Goal: Task Accomplishment & Management: Use online tool/utility

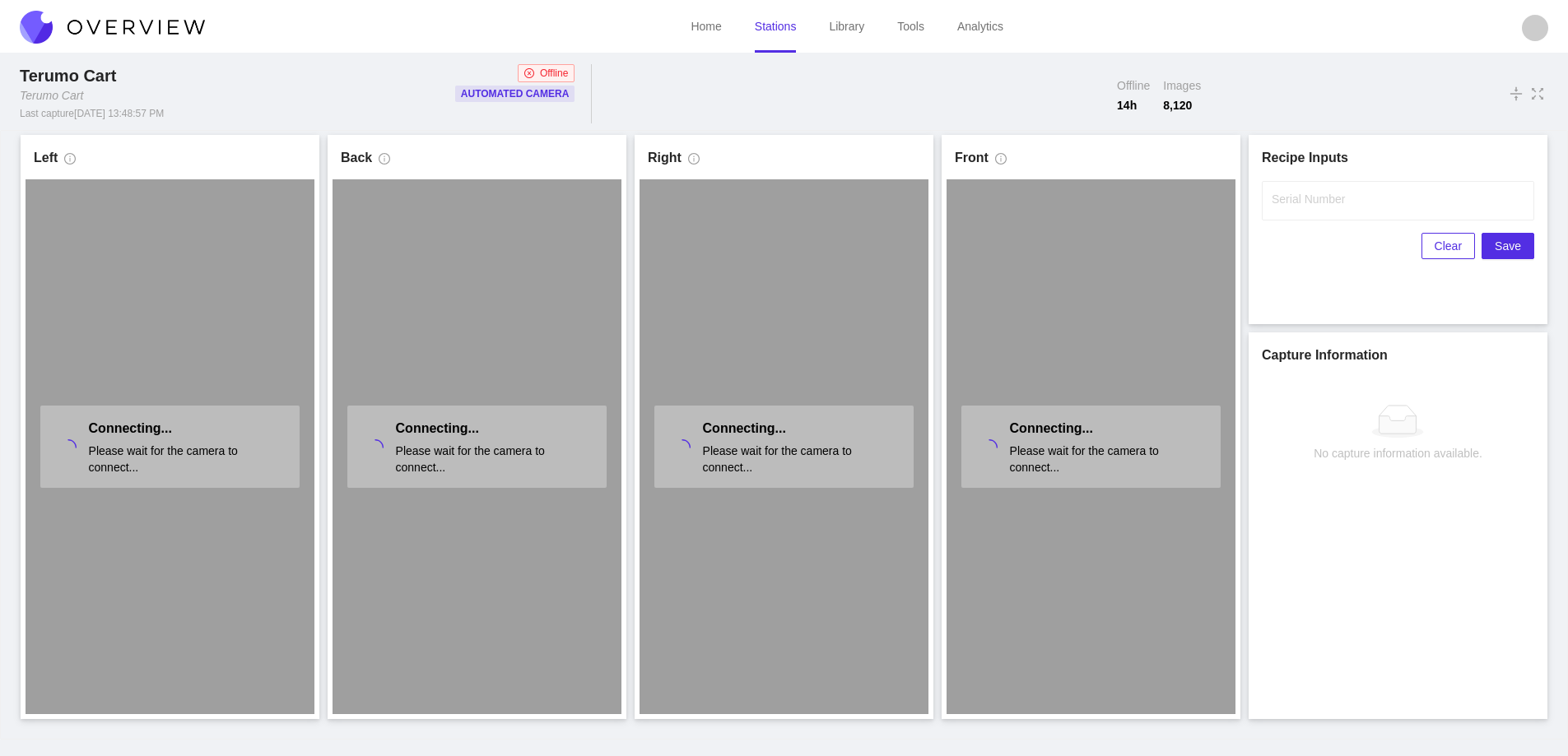
click at [778, 33] on link "Stations" at bounding box center [776, 26] width 42 height 13
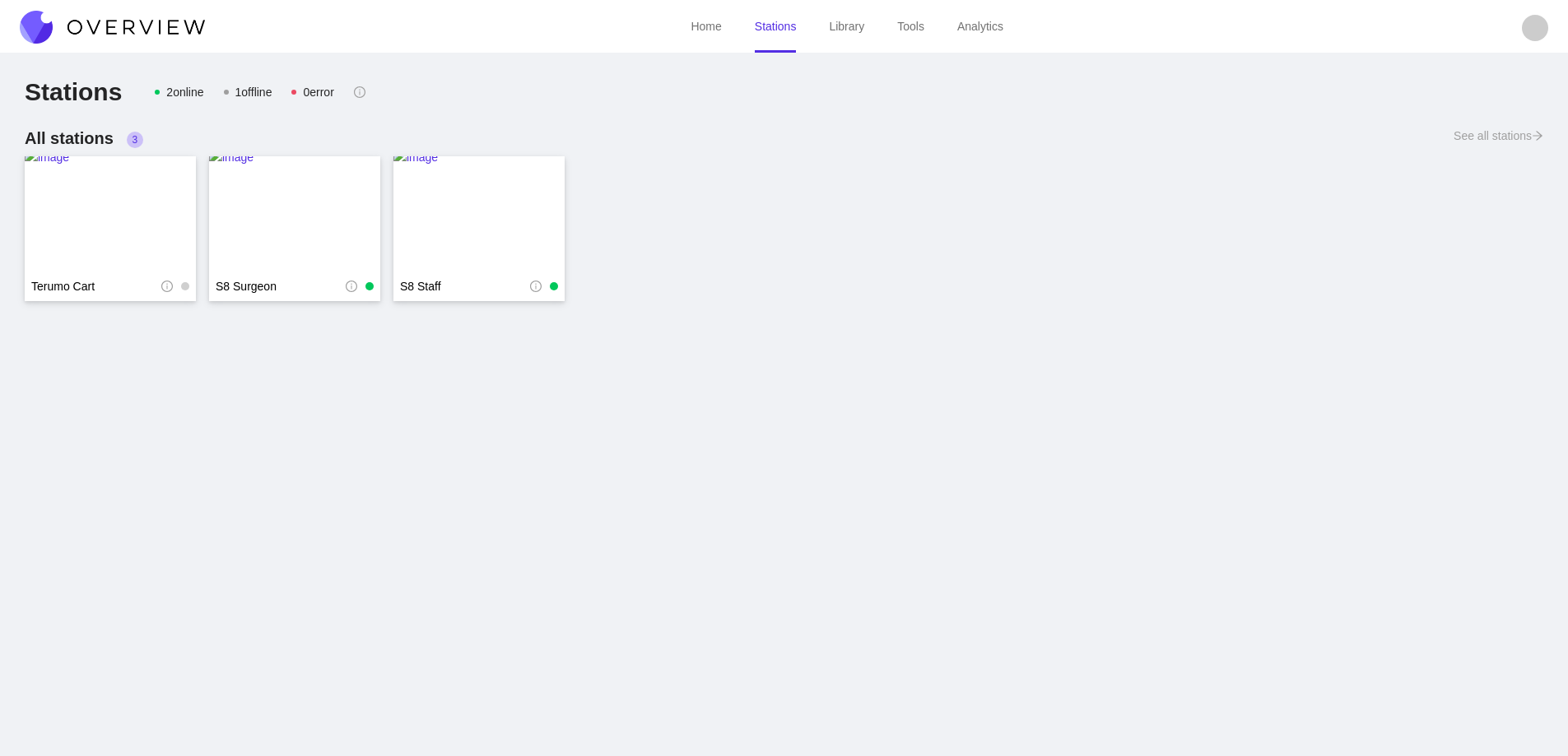
click at [151, 26] on img at bounding box center [111, 28] width 185 height 33
click at [154, 26] on img at bounding box center [111, 28] width 185 height 33
click at [158, 26] on img at bounding box center [111, 28] width 185 height 33
click at [158, 19] on img at bounding box center [111, 28] width 185 height 33
click at [162, 21] on img at bounding box center [111, 28] width 185 height 33
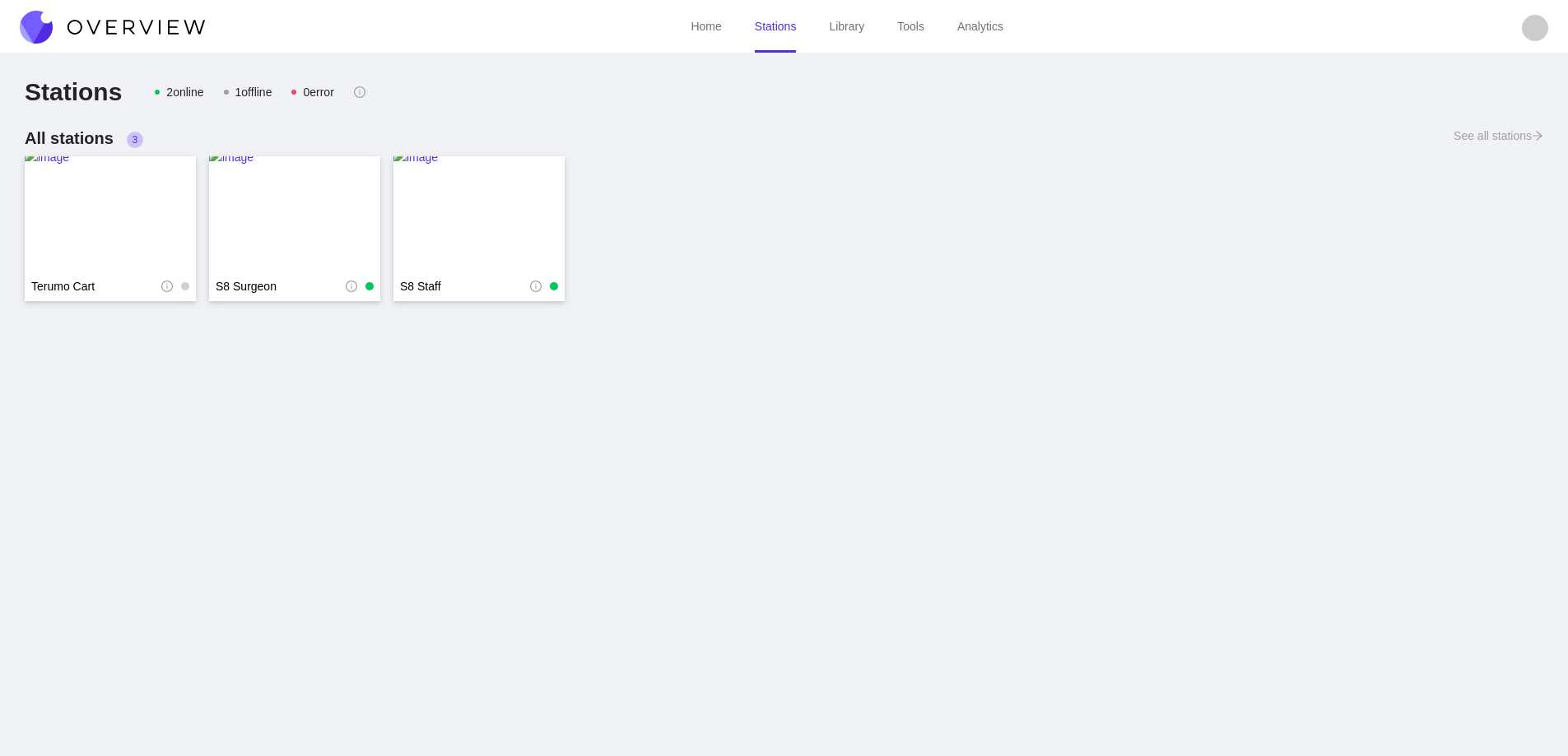
click at [127, 23] on img at bounding box center [111, 28] width 185 height 33
click at [138, 15] on img at bounding box center [111, 28] width 185 height 33
click at [164, 22] on img at bounding box center [111, 28] width 185 height 33
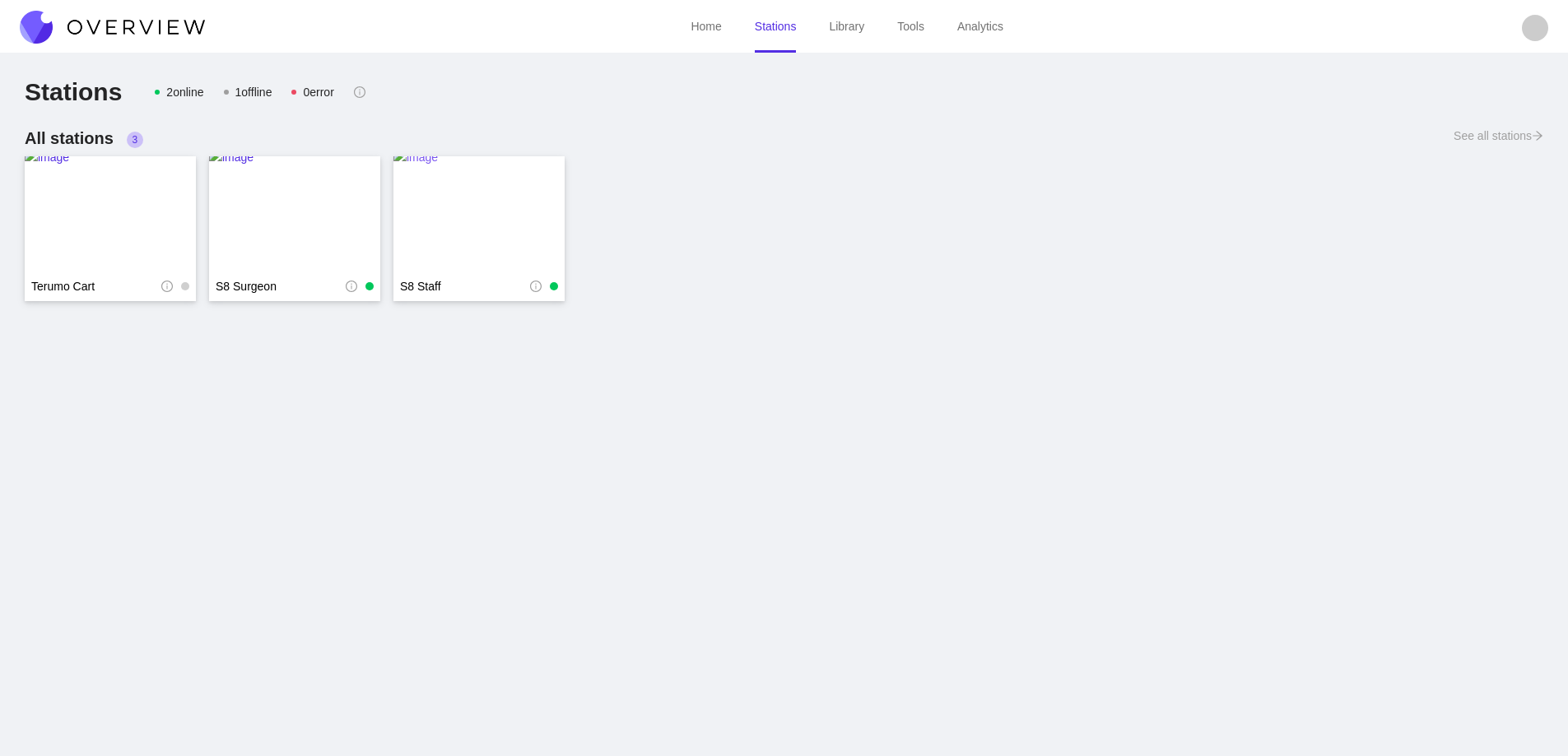
click at [467, 212] on img at bounding box center [479, 214] width 171 height 132
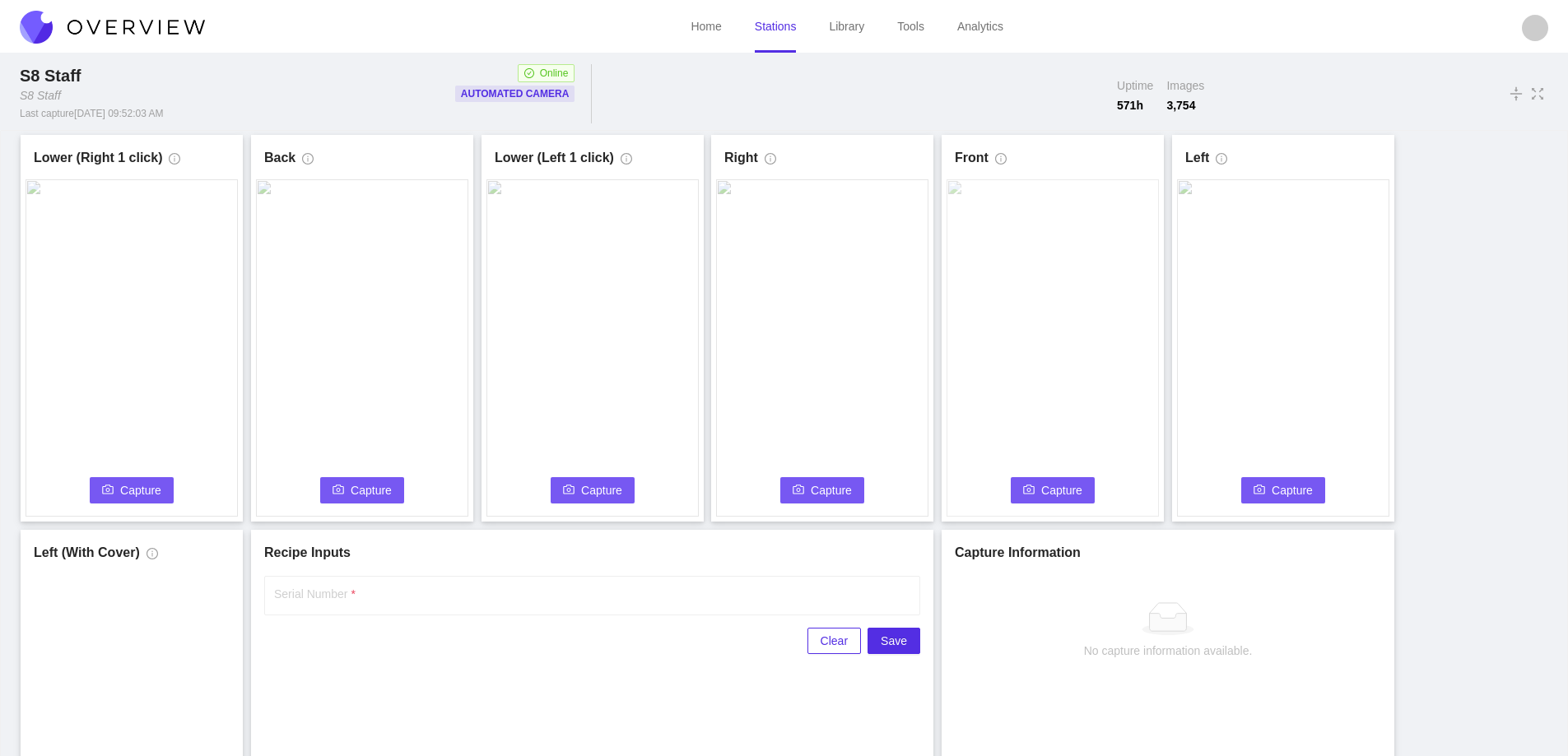
click at [768, 33] on link "Stations" at bounding box center [776, 26] width 42 height 13
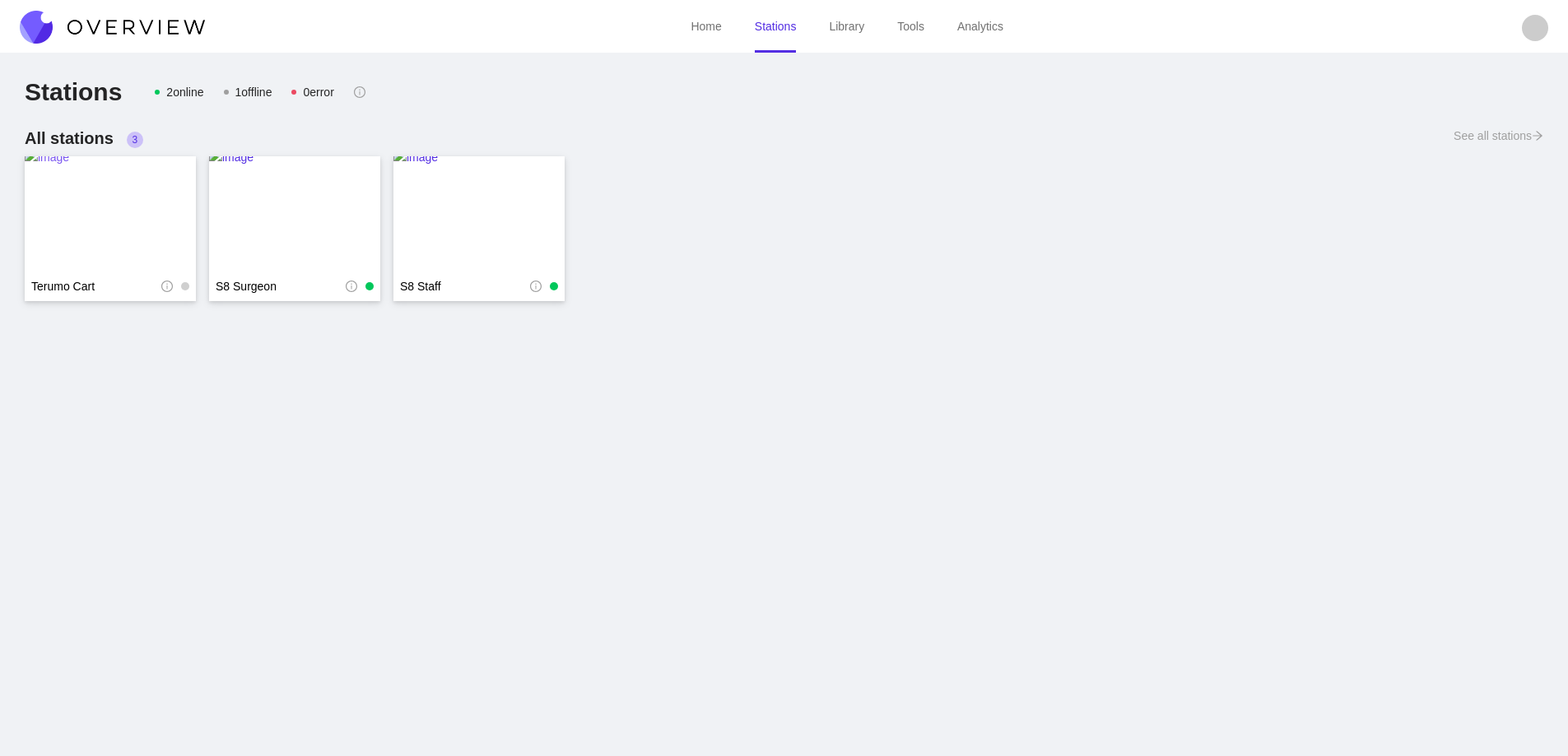
click at [125, 187] on img at bounding box center [111, 214] width 171 height 132
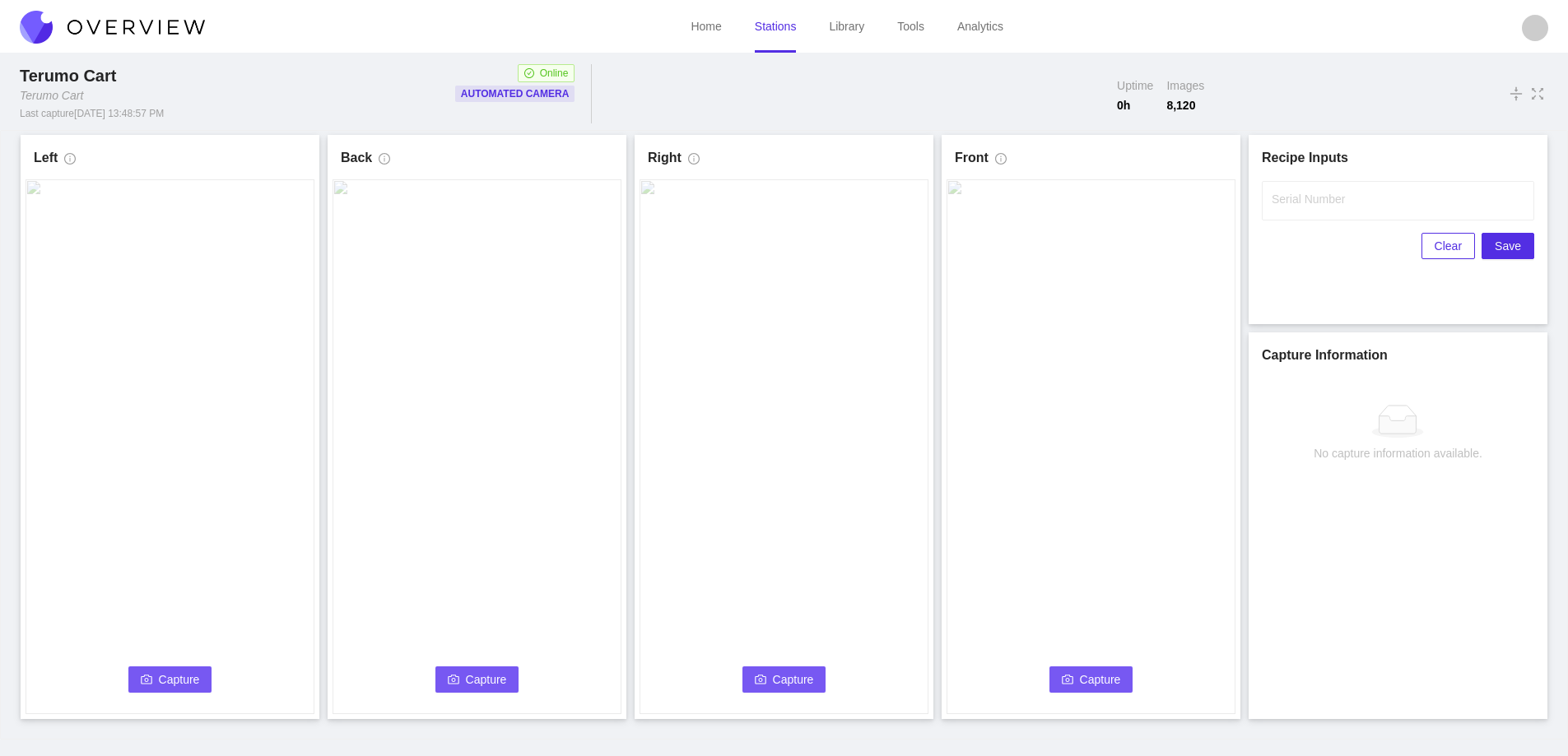
click at [178, 672] on span "Capture" at bounding box center [179, 680] width 41 height 18
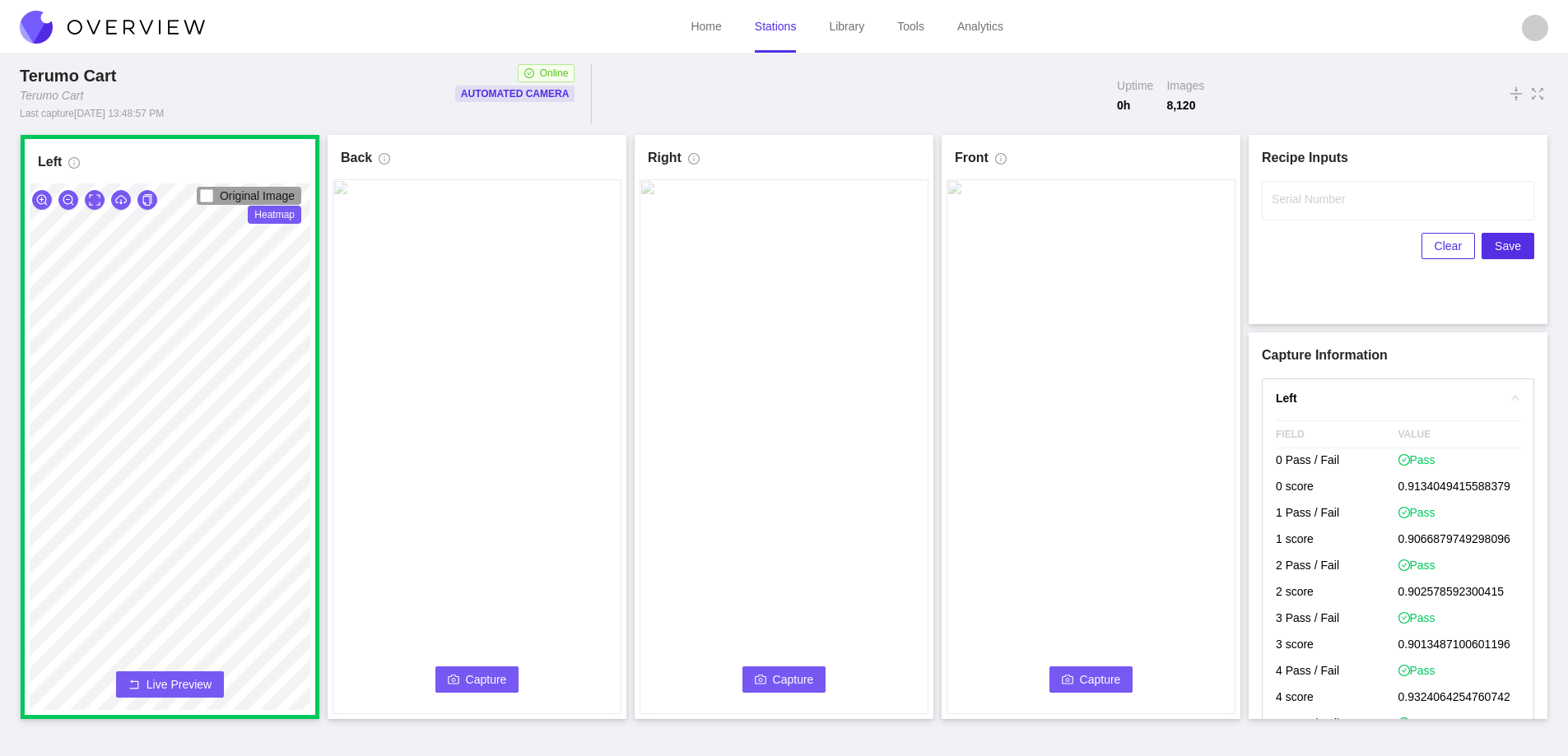
click at [475, 672] on span "Capture" at bounding box center [486, 680] width 41 height 18
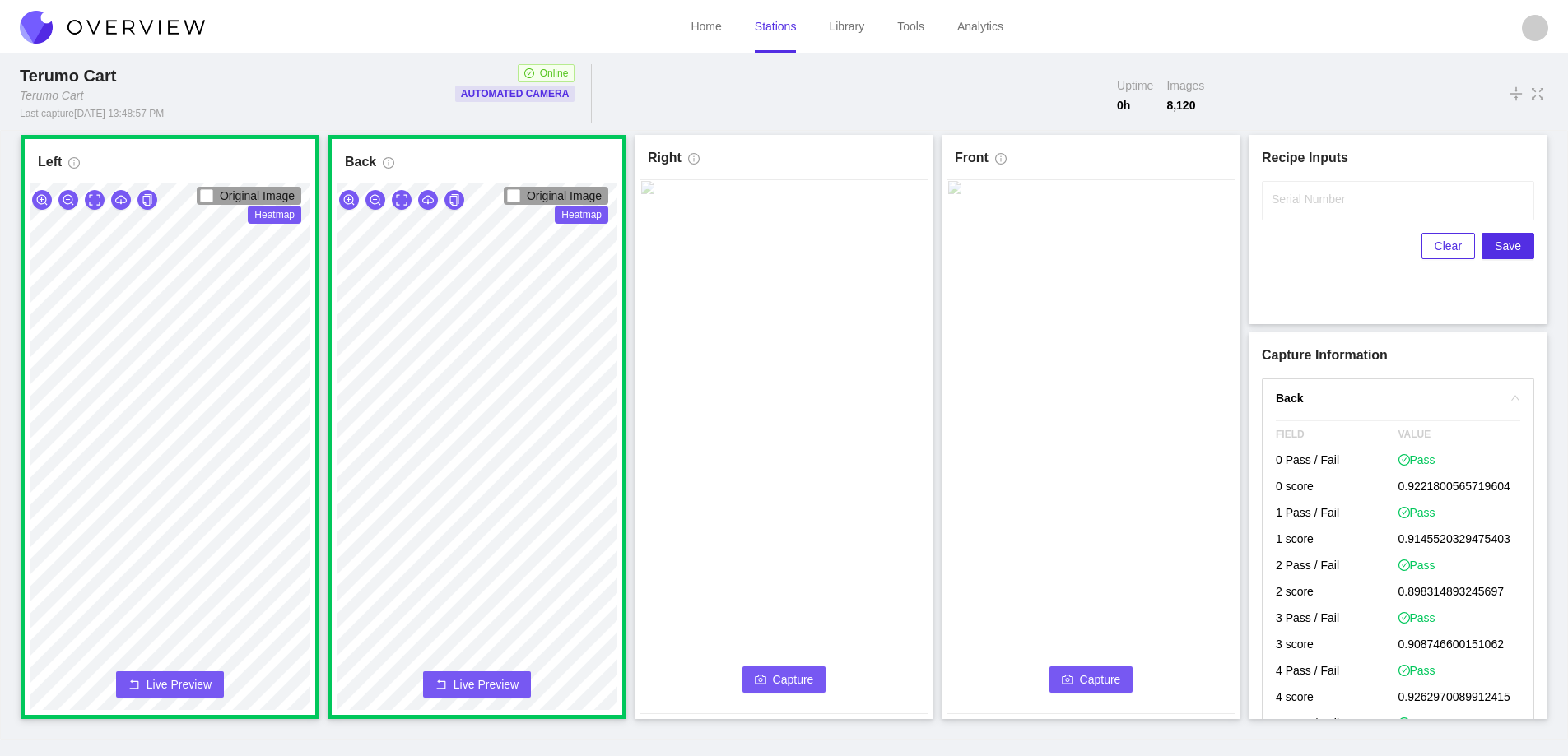
click at [766, 669] on button "Capture" at bounding box center [784, 680] width 84 height 27
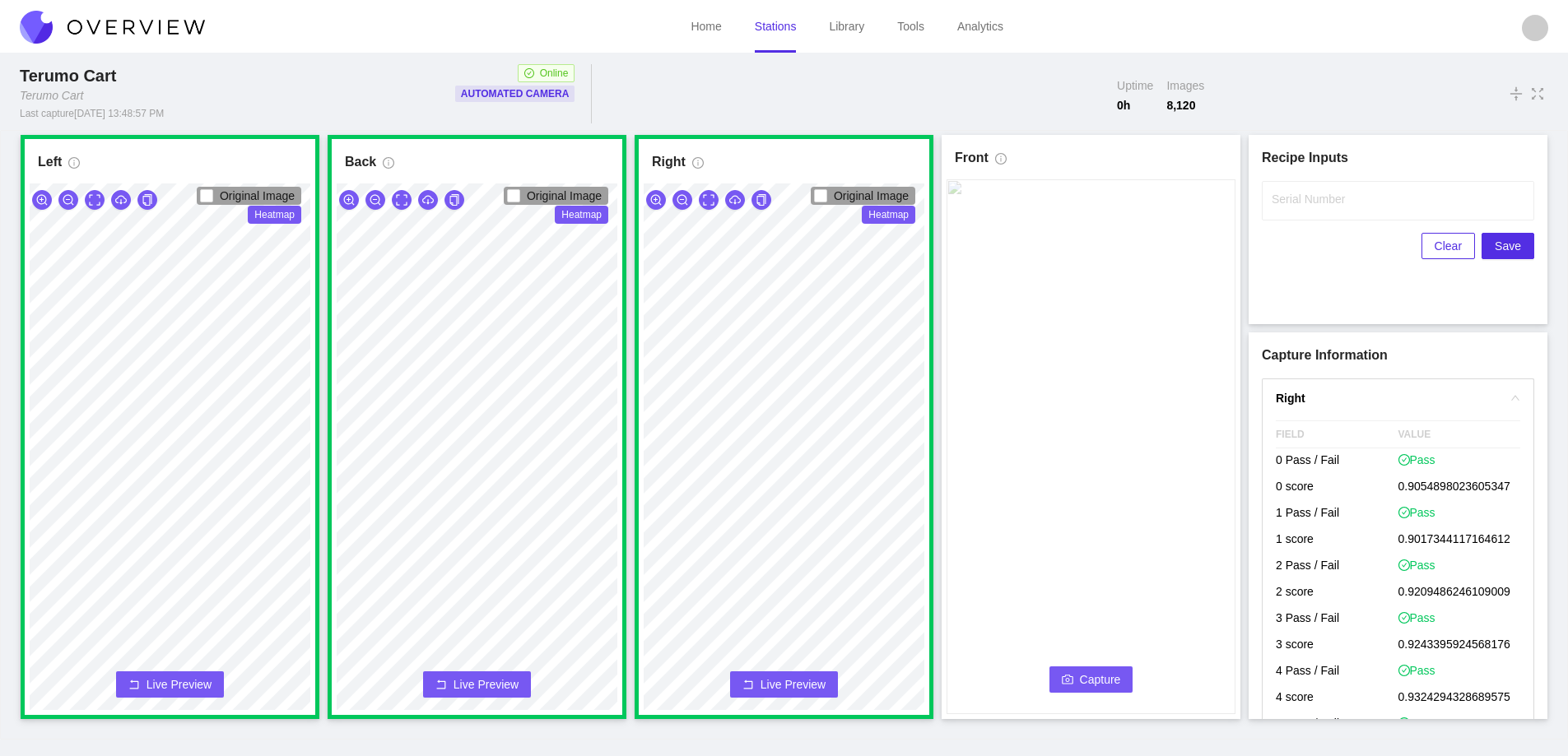
click at [1079, 676] on button "Capture" at bounding box center [1091, 680] width 84 height 27
click at [1282, 208] on input "Serial Number" at bounding box center [1398, 201] width 273 height 40
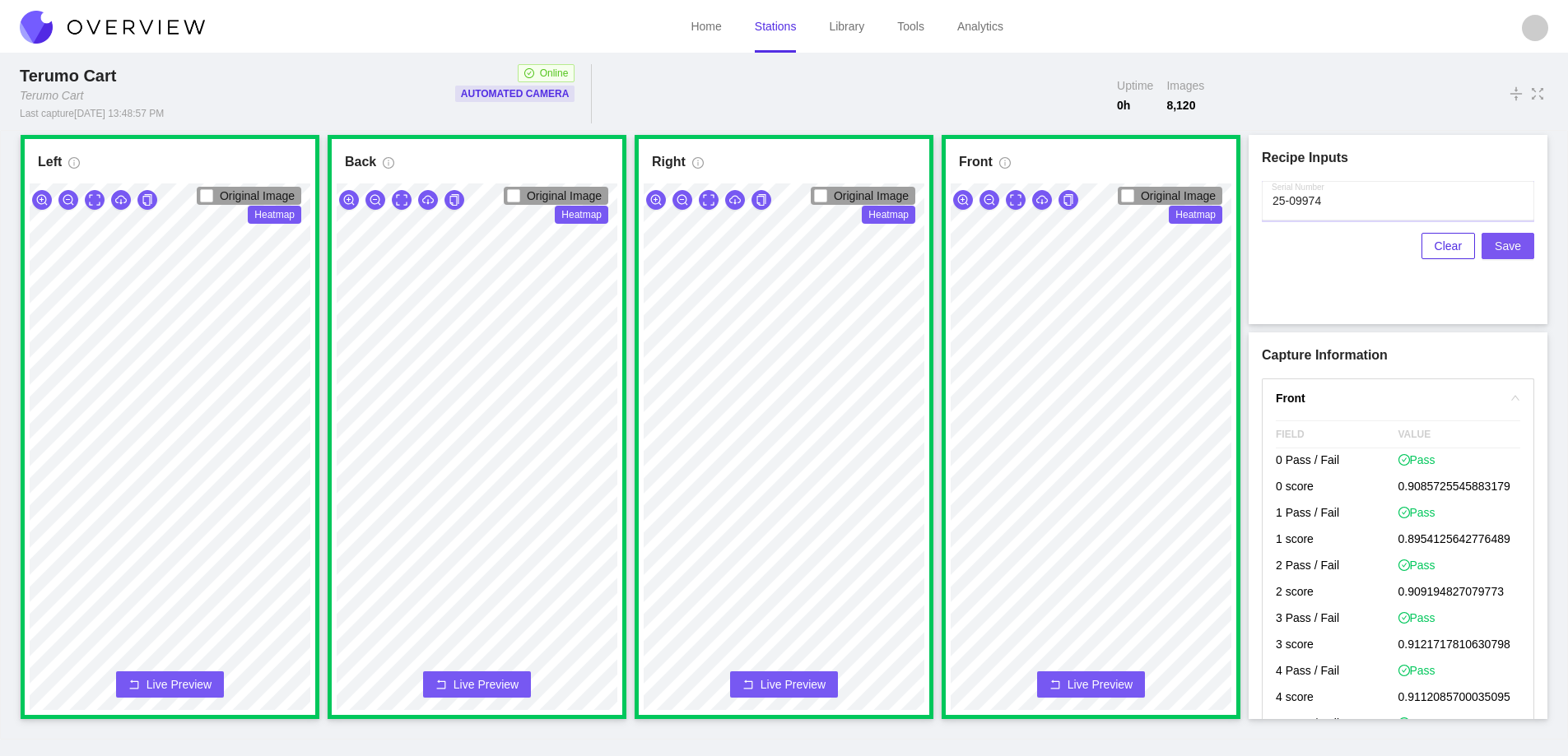
type input "25-09974"
click at [1508, 242] on span "Save" at bounding box center [1508, 246] width 27 height 18
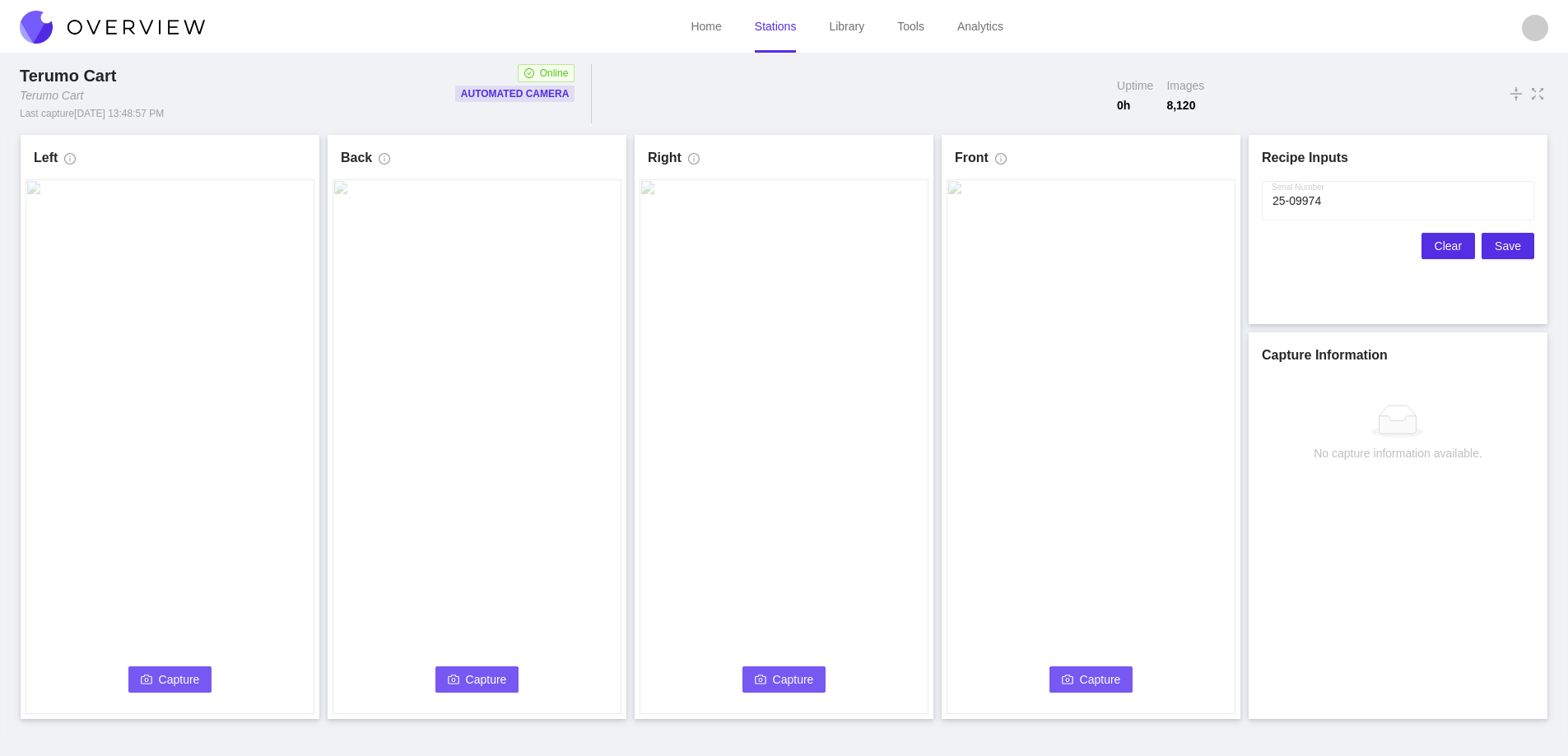
click at [1440, 245] on span "Clear" at bounding box center [1447, 246] width 27 height 18
click at [155, 676] on button "Capture" at bounding box center [170, 680] width 84 height 27
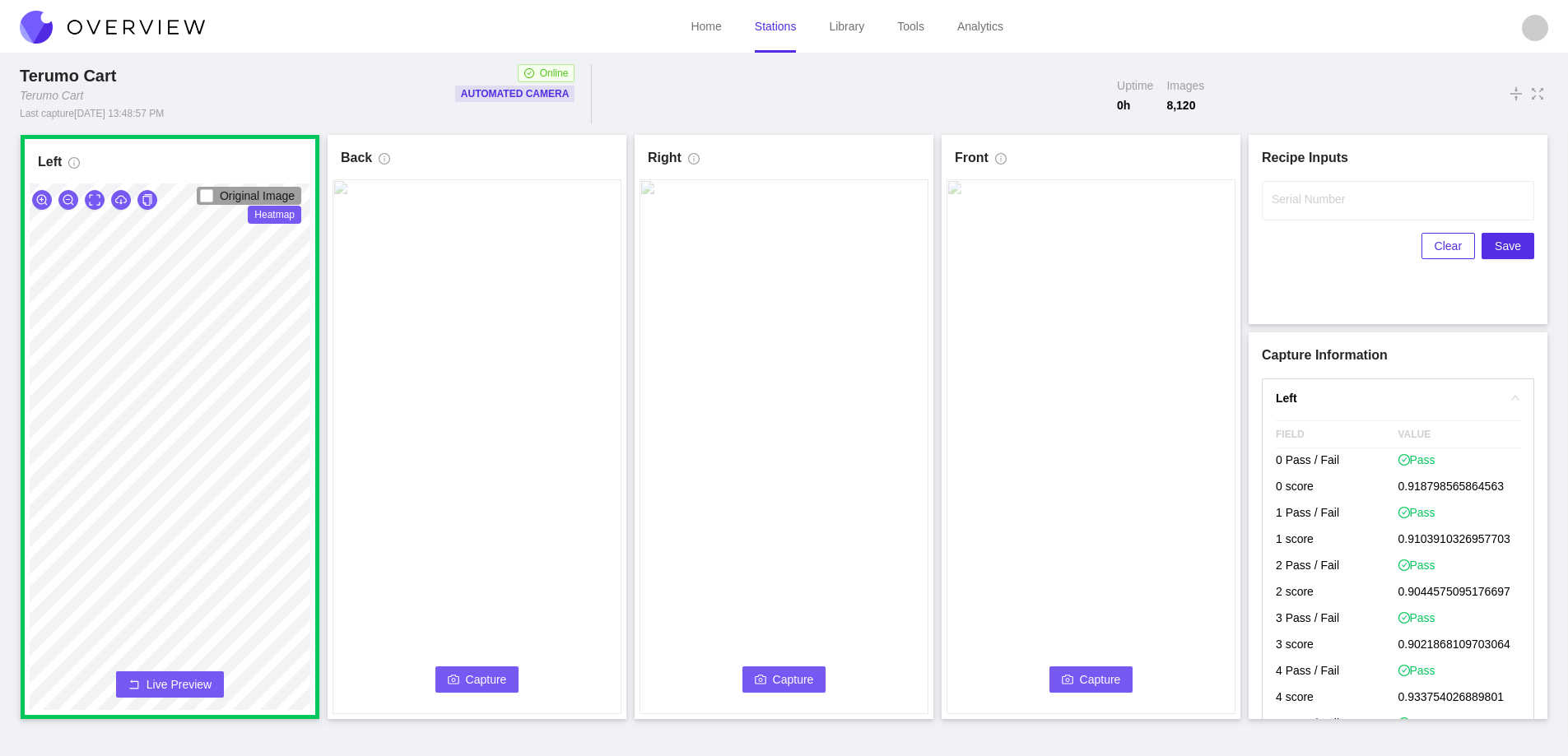
click at [483, 679] on span "Capture" at bounding box center [486, 680] width 41 height 18
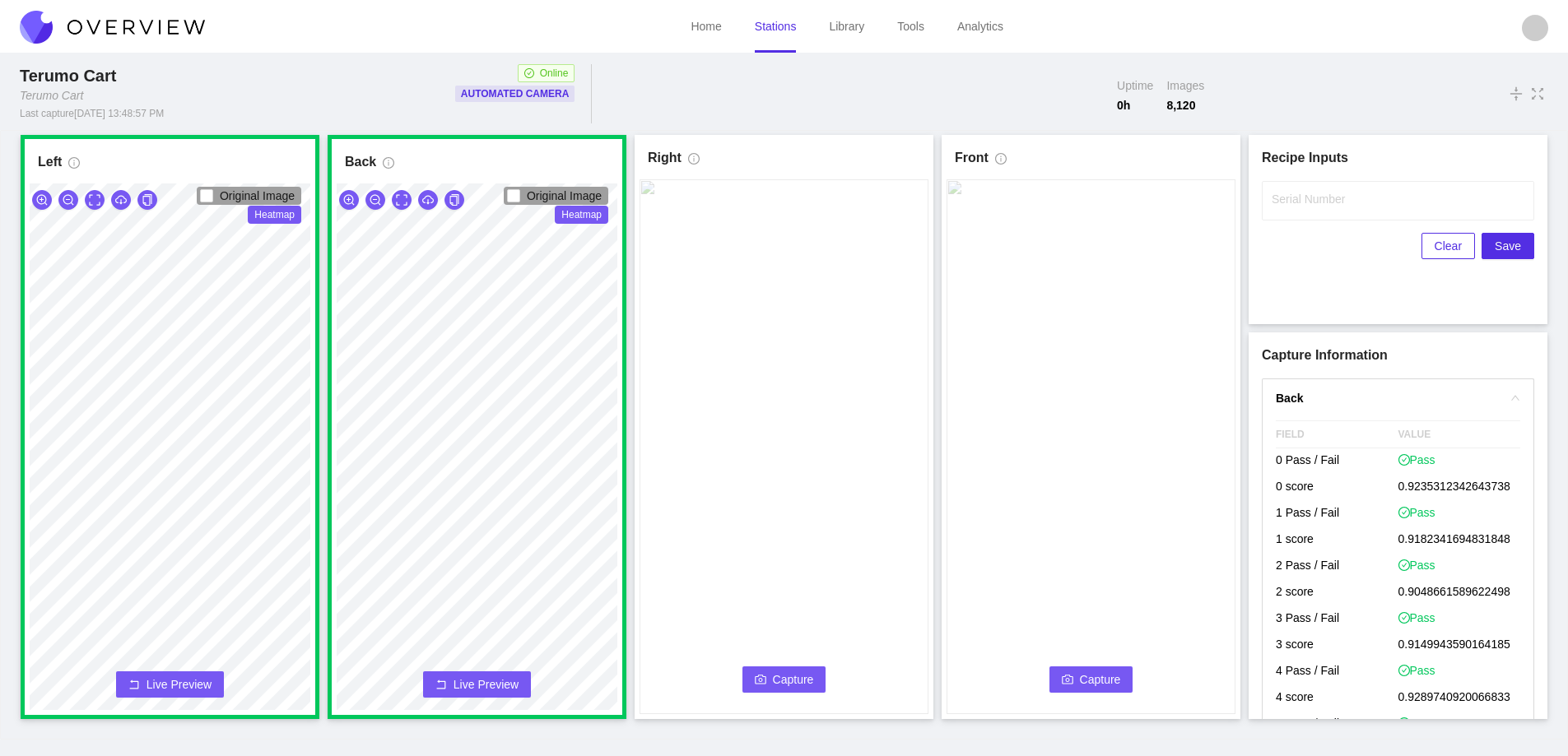
click at [785, 679] on span "Capture" at bounding box center [793, 680] width 41 height 18
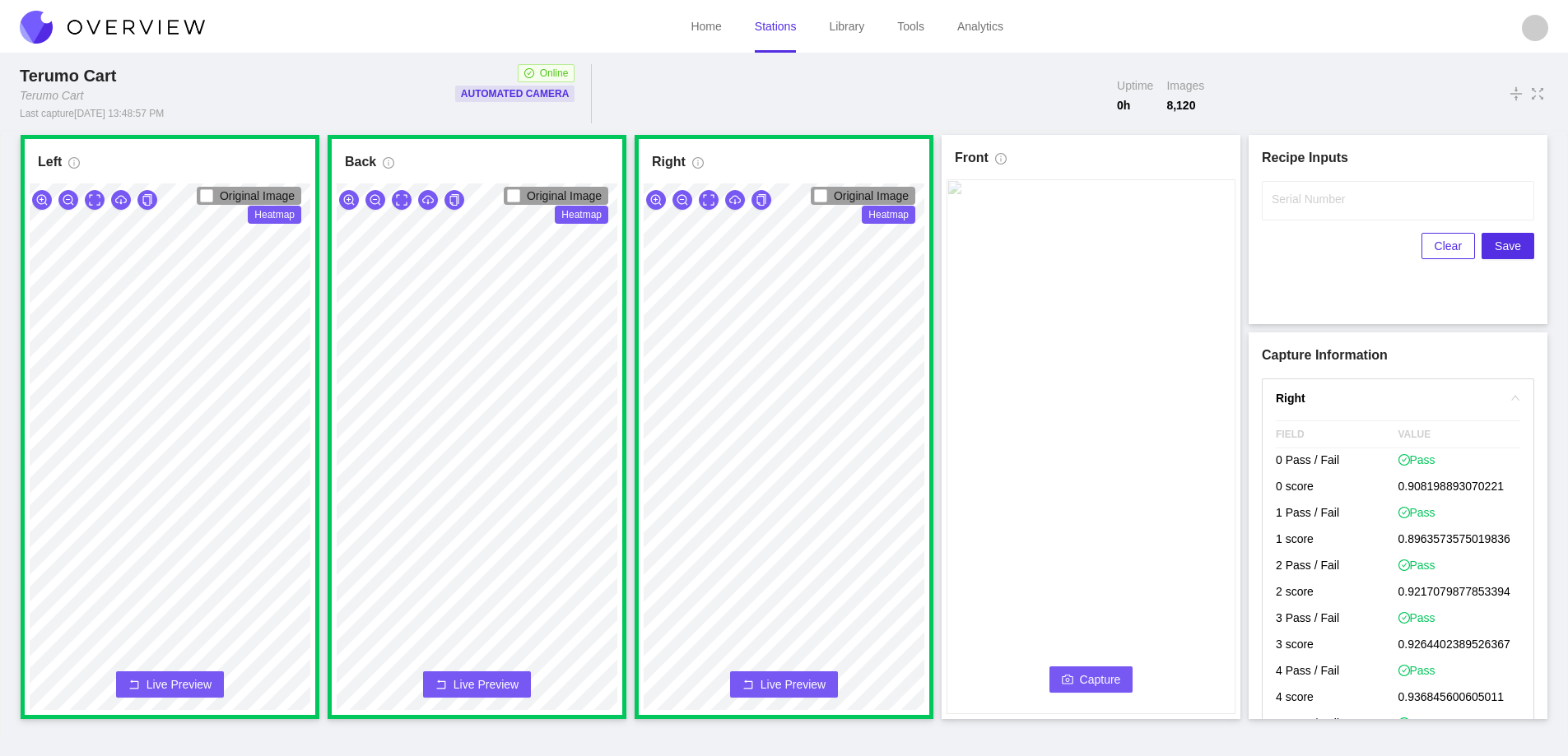
click at [1078, 679] on button "Capture" at bounding box center [1091, 680] width 84 height 27
click at [1285, 206] on label "Serial Number" at bounding box center [1308, 199] width 74 height 17
click at [1285, 206] on input "Serial Number" at bounding box center [1398, 201] width 273 height 40
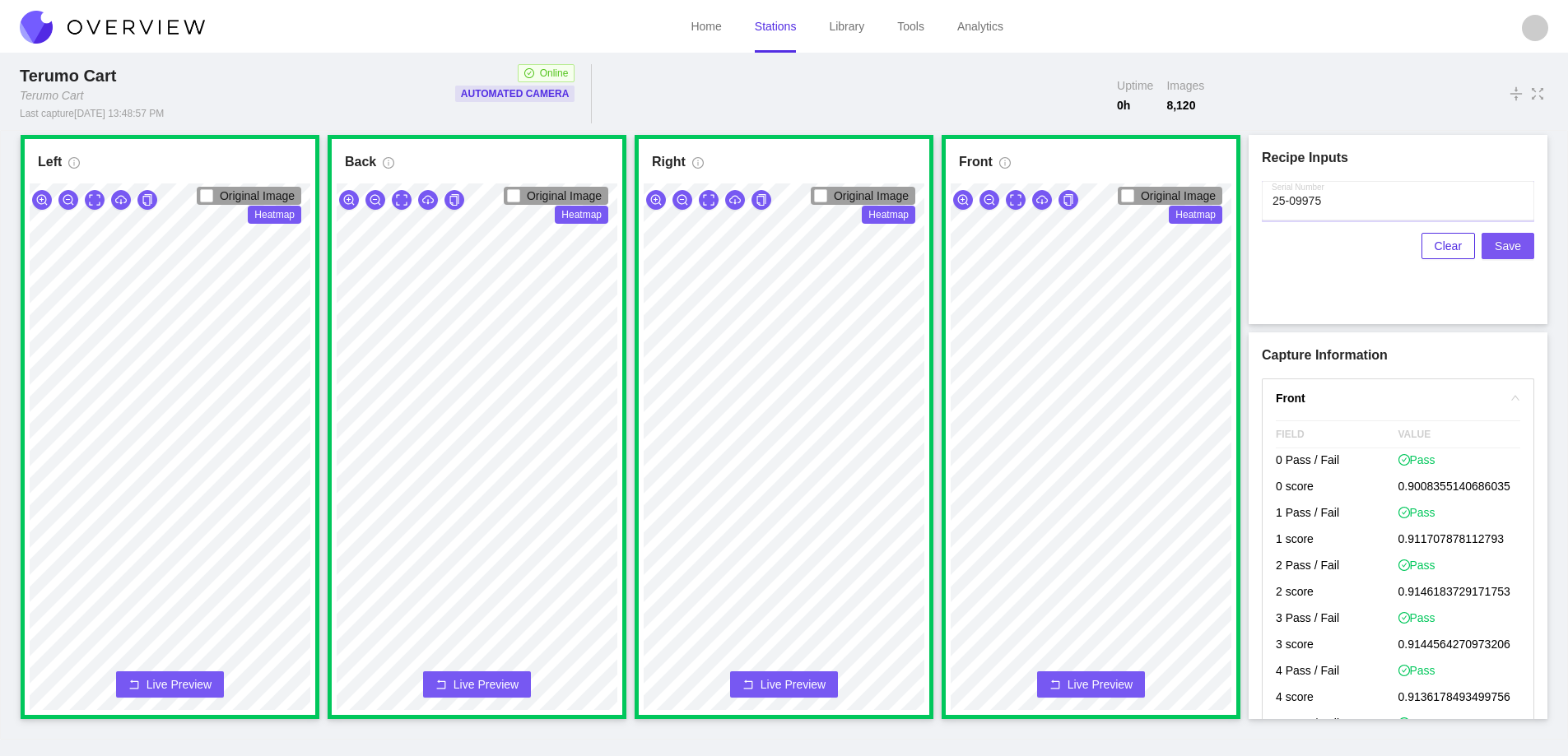
type input "25-09975"
click at [1511, 245] on span "Save" at bounding box center [1508, 246] width 27 height 18
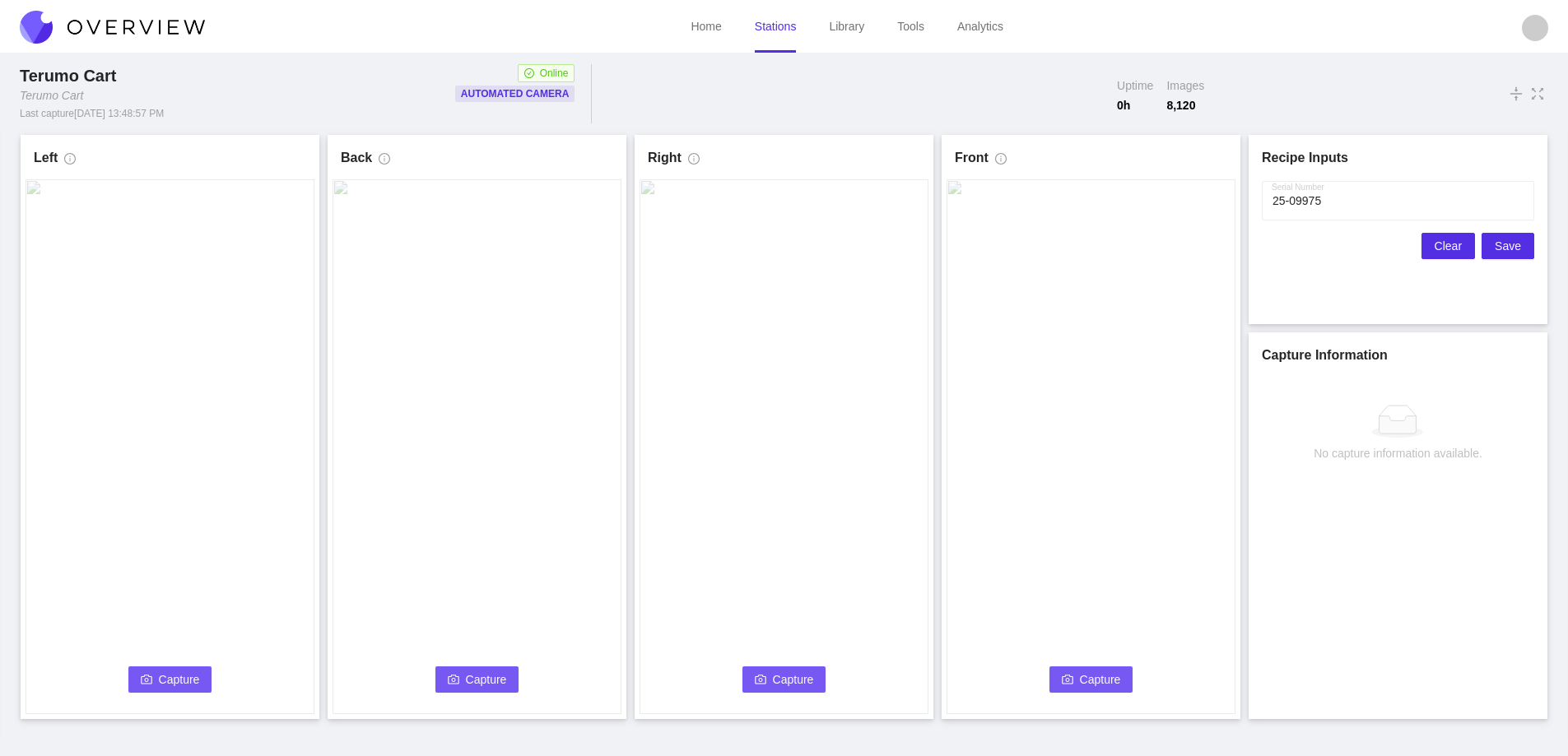
click at [1454, 247] on span "Clear" at bounding box center [1447, 246] width 27 height 18
click at [145, 681] on icon "camera" at bounding box center [146, 680] width 12 height 12
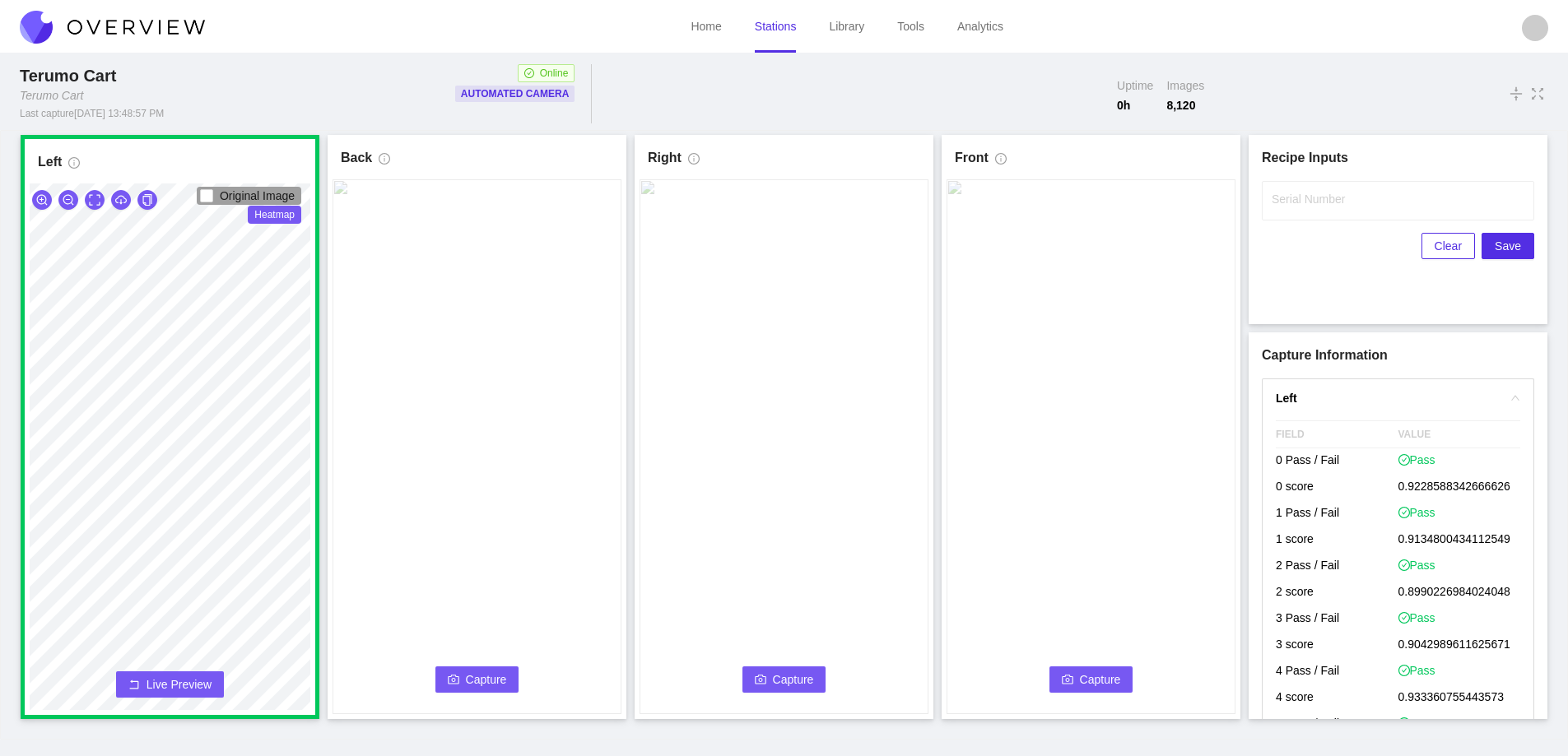
click at [474, 670] on span "Capture" at bounding box center [486, 680] width 41 height 18
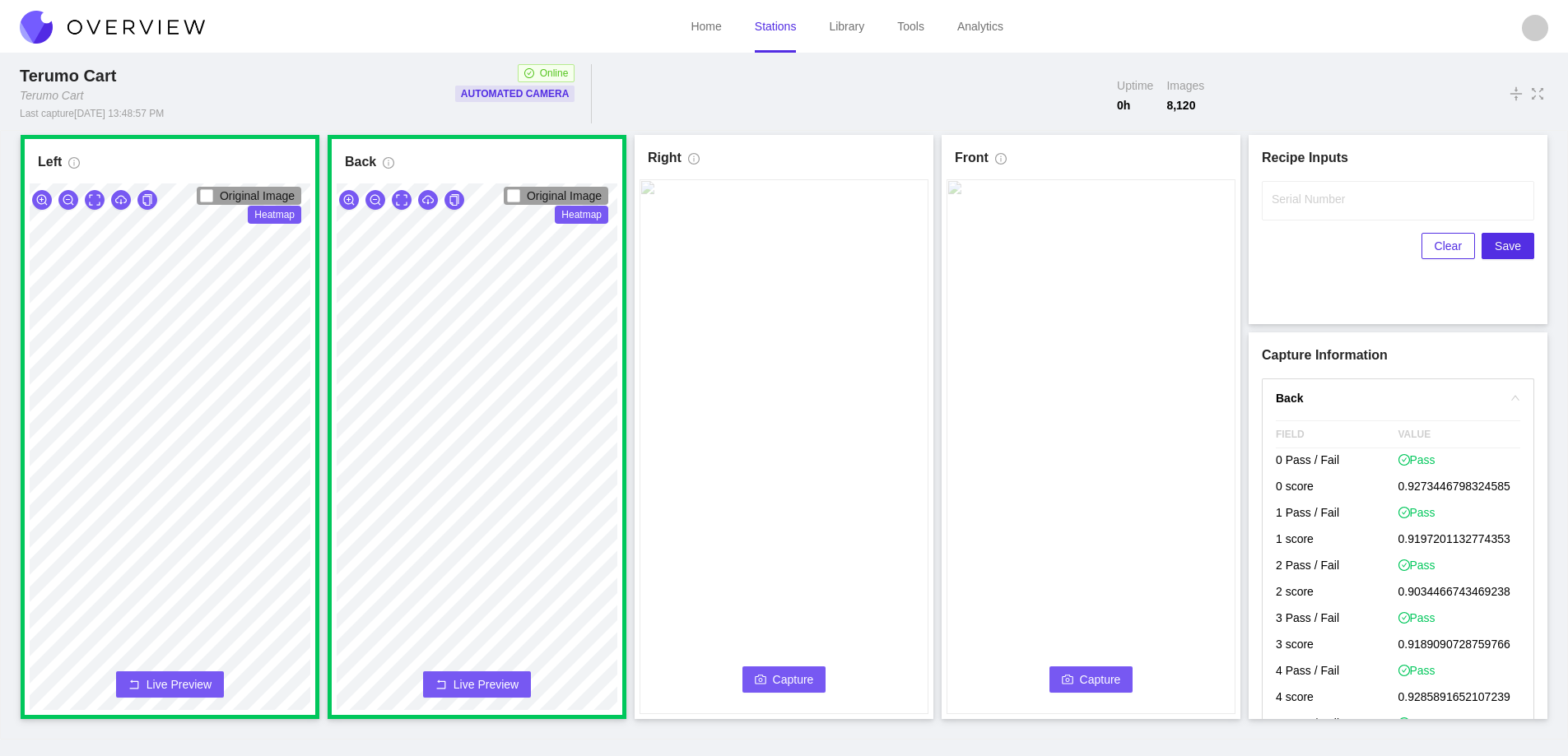
click at [794, 669] on button "Capture" at bounding box center [784, 680] width 84 height 27
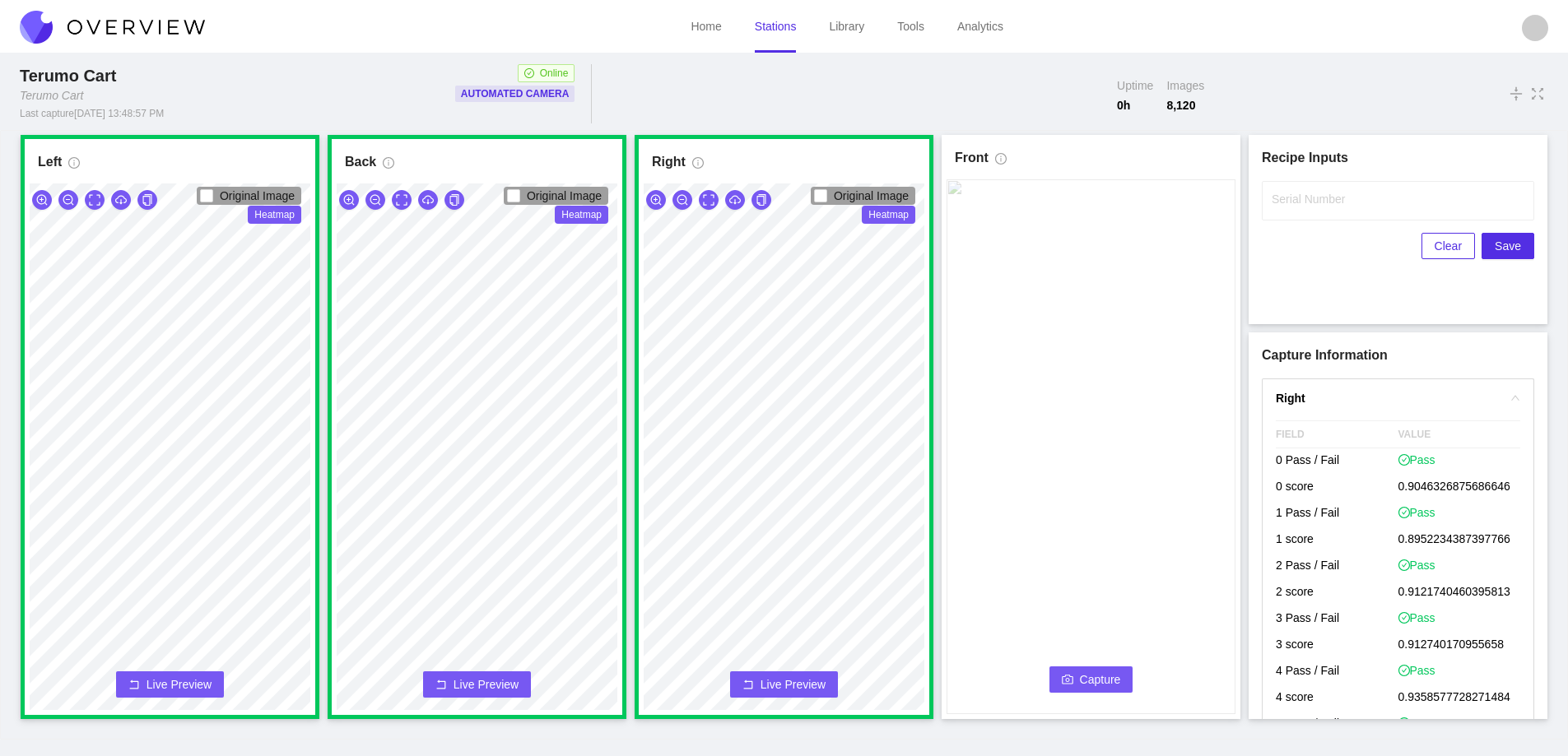
click at [1064, 668] on button "Capture" at bounding box center [1091, 680] width 84 height 27
click at [1299, 204] on label "Serial Number" at bounding box center [1308, 199] width 74 height 17
click at [1299, 204] on input "Serial Number" at bounding box center [1398, 201] width 273 height 40
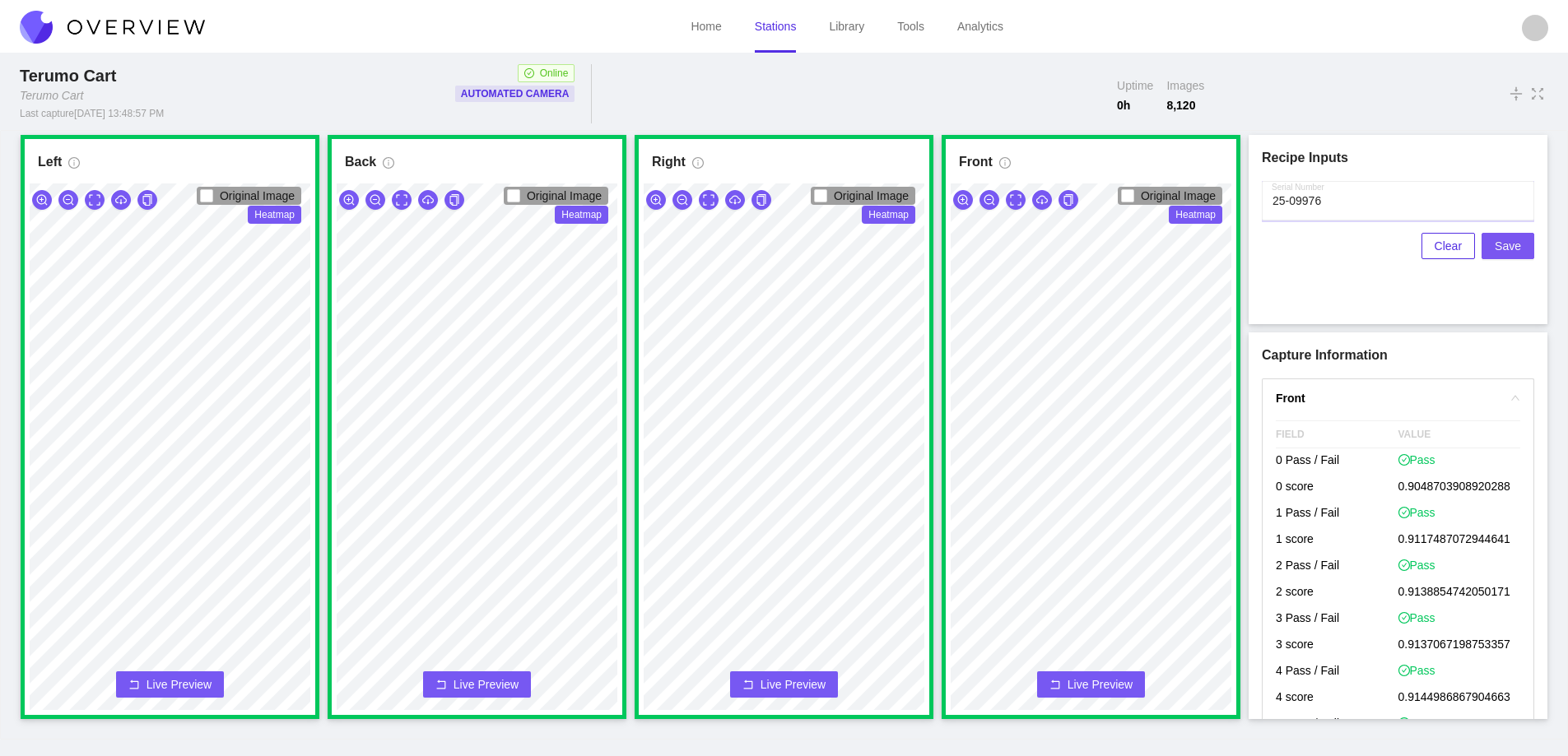
type input "25-09976"
click at [1515, 245] on span "Save" at bounding box center [1508, 246] width 27 height 18
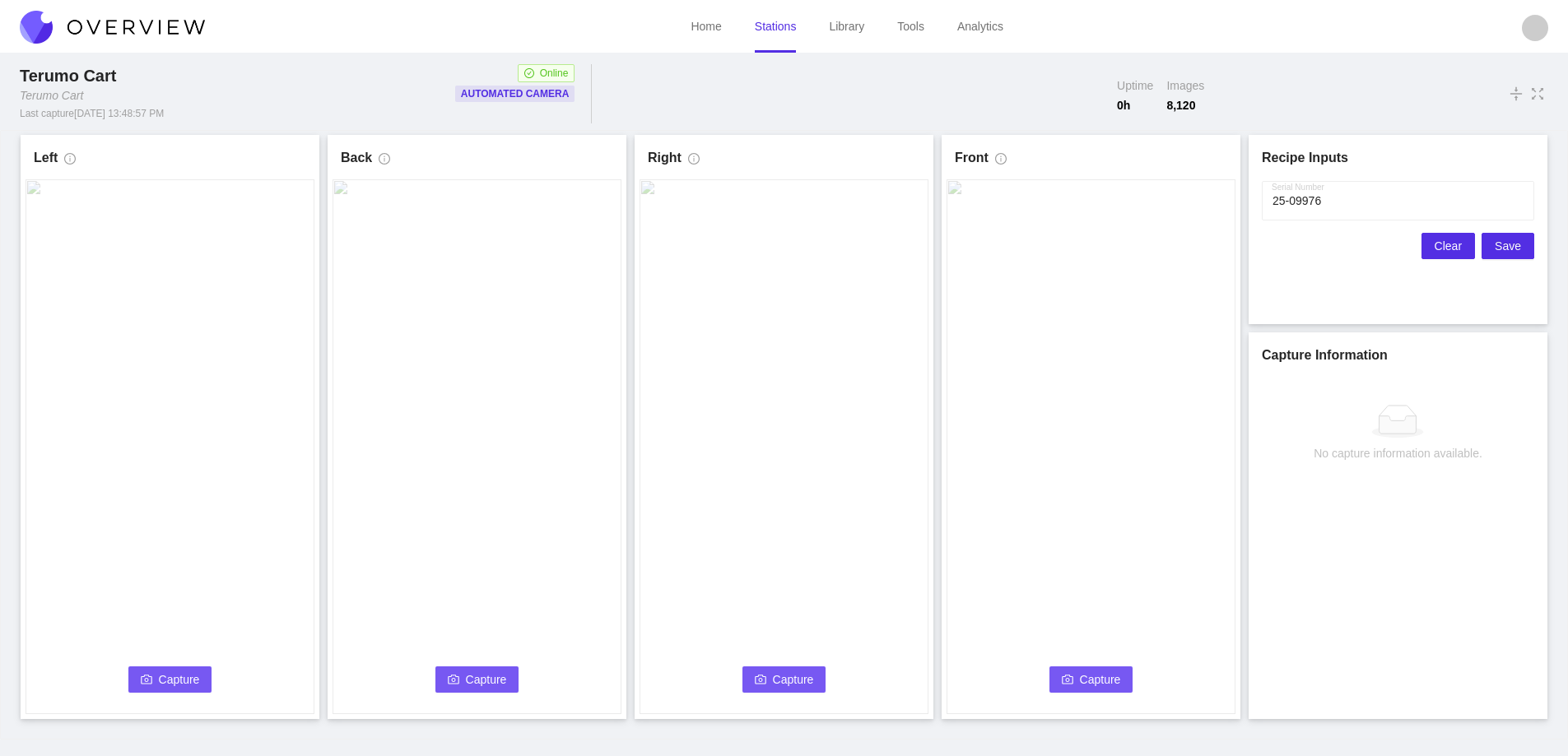
click at [1453, 243] on span "Clear" at bounding box center [1447, 246] width 27 height 18
click at [159, 683] on span "Capture" at bounding box center [179, 680] width 41 height 18
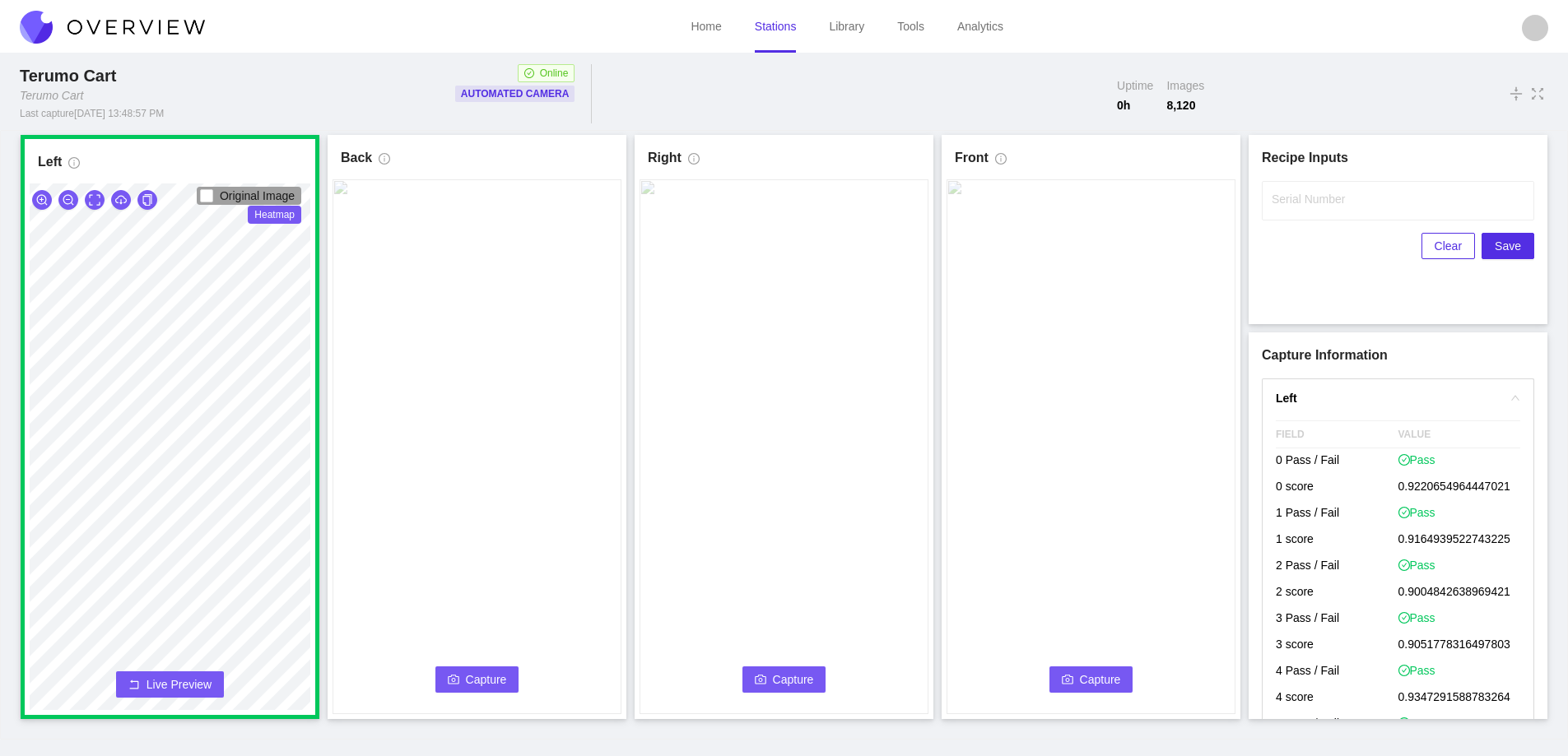
click at [498, 673] on span "Capture" at bounding box center [486, 680] width 41 height 18
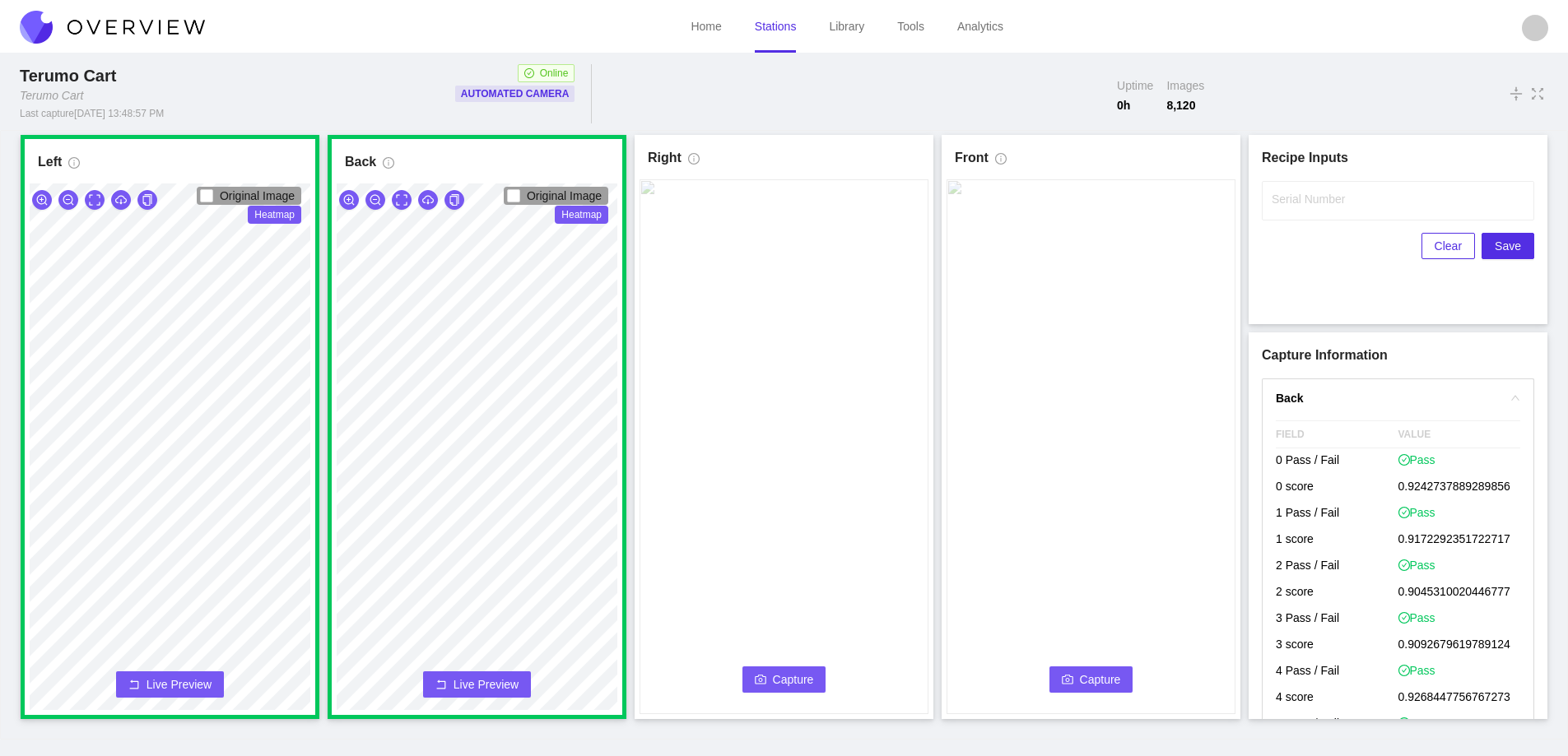
click at [784, 674] on span "Capture" at bounding box center [793, 680] width 41 height 18
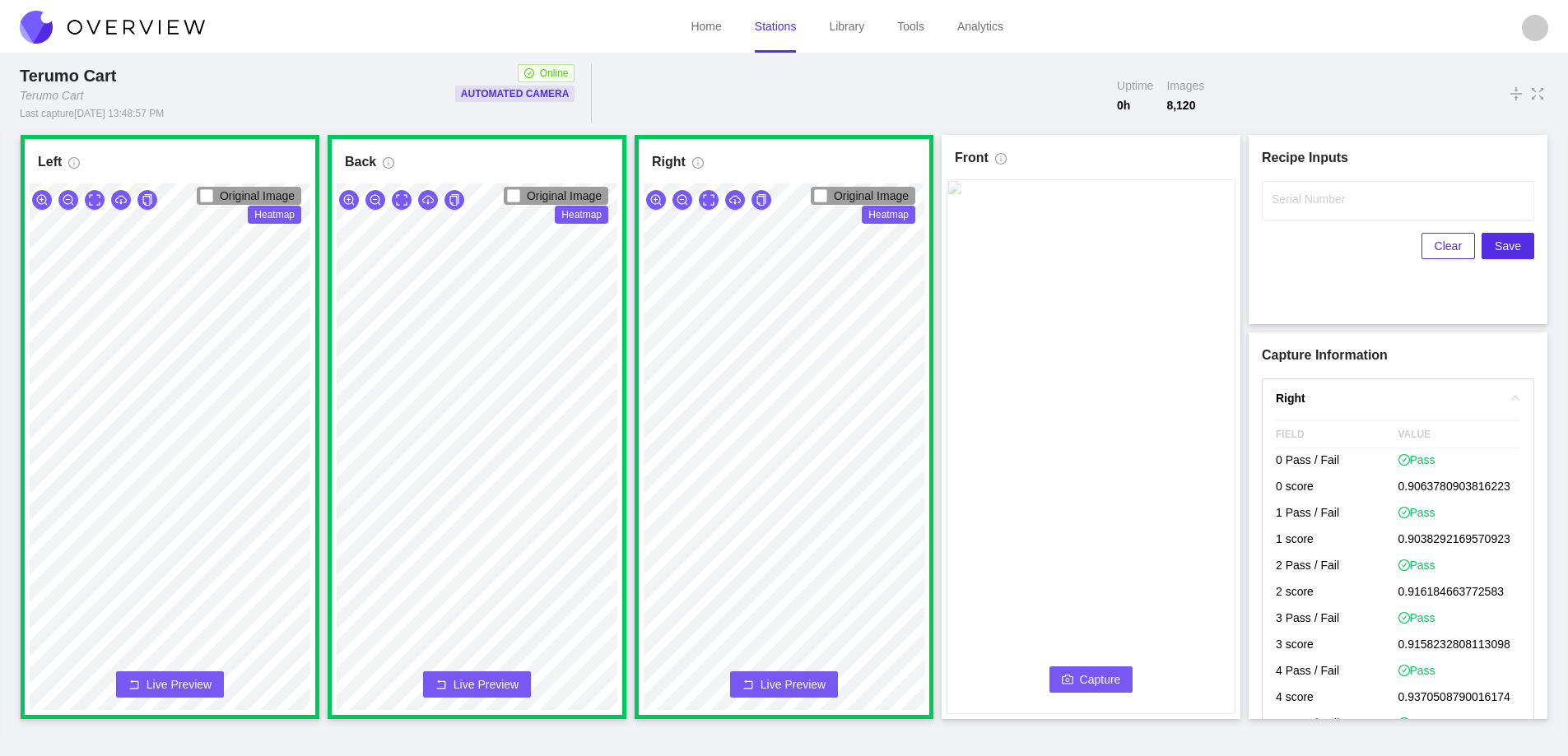
click at [1071, 674] on icon "camera" at bounding box center [1068, 680] width 12 height 12
click at [1286, 198] on label "Serial Number" at bounding box center [1308, 199] width 74 height 17
click at [1286, 198] on input "Serial Number" at bounding box center [1398, 201] width 273 height 40
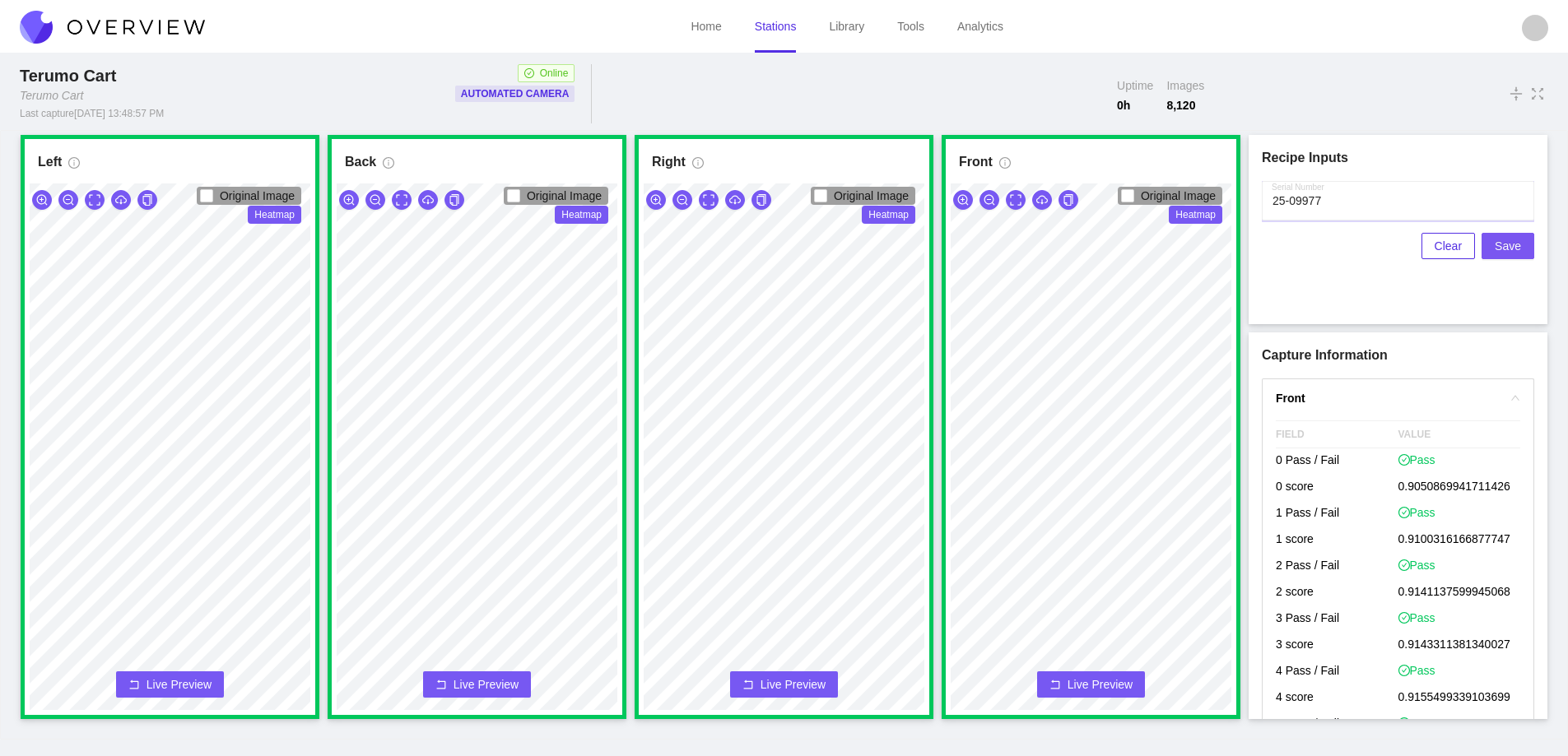
type input "25-09977"
click at [1500, 243] on span "Save" at bounding box center [1508, 246] width 27 height 18
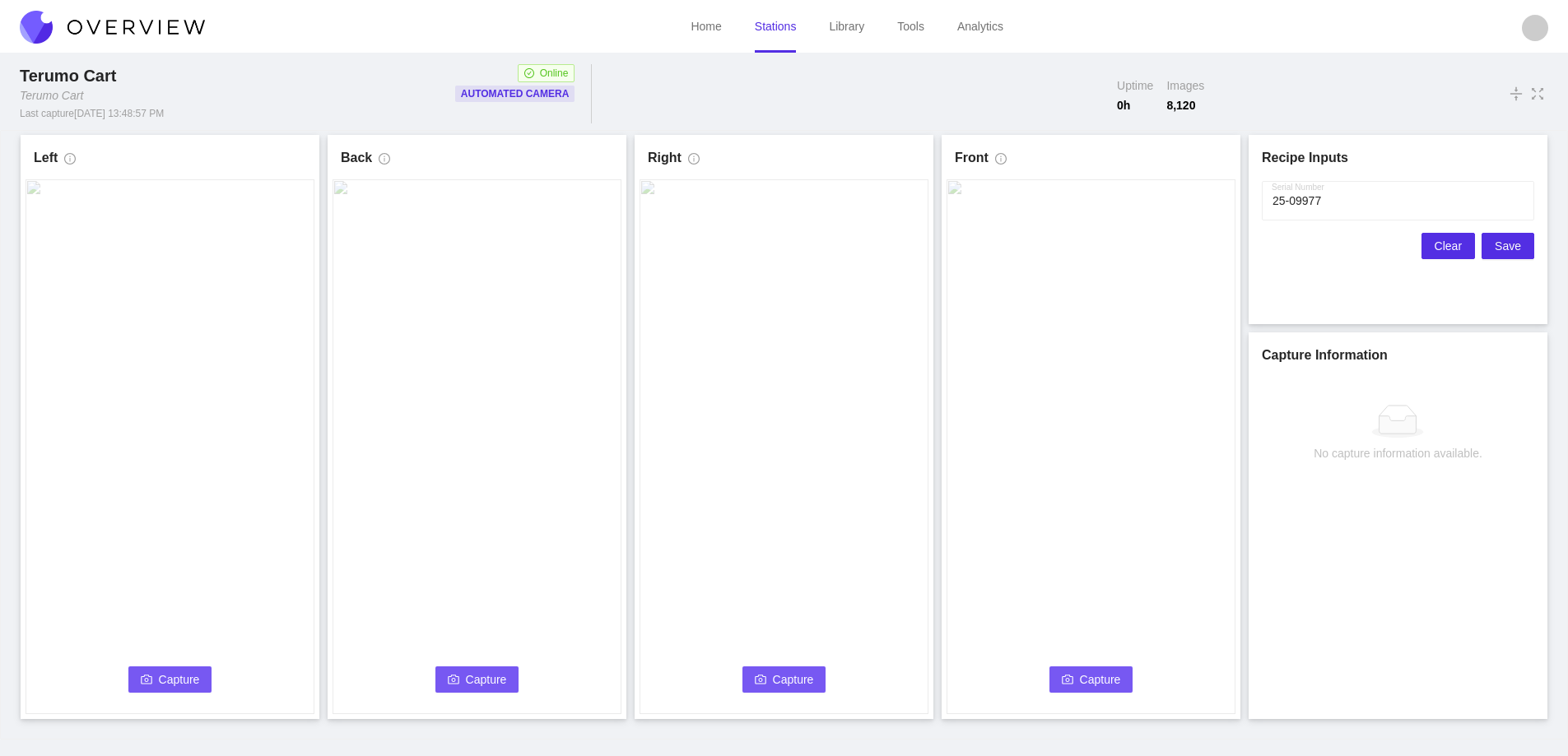
click at [1448, 243] on span "Clear" at bounding box center [1447, 246] width 27 height 18
click at [176, 674] on span "Capture" at bounding box center [179, 680] width 41 height 18
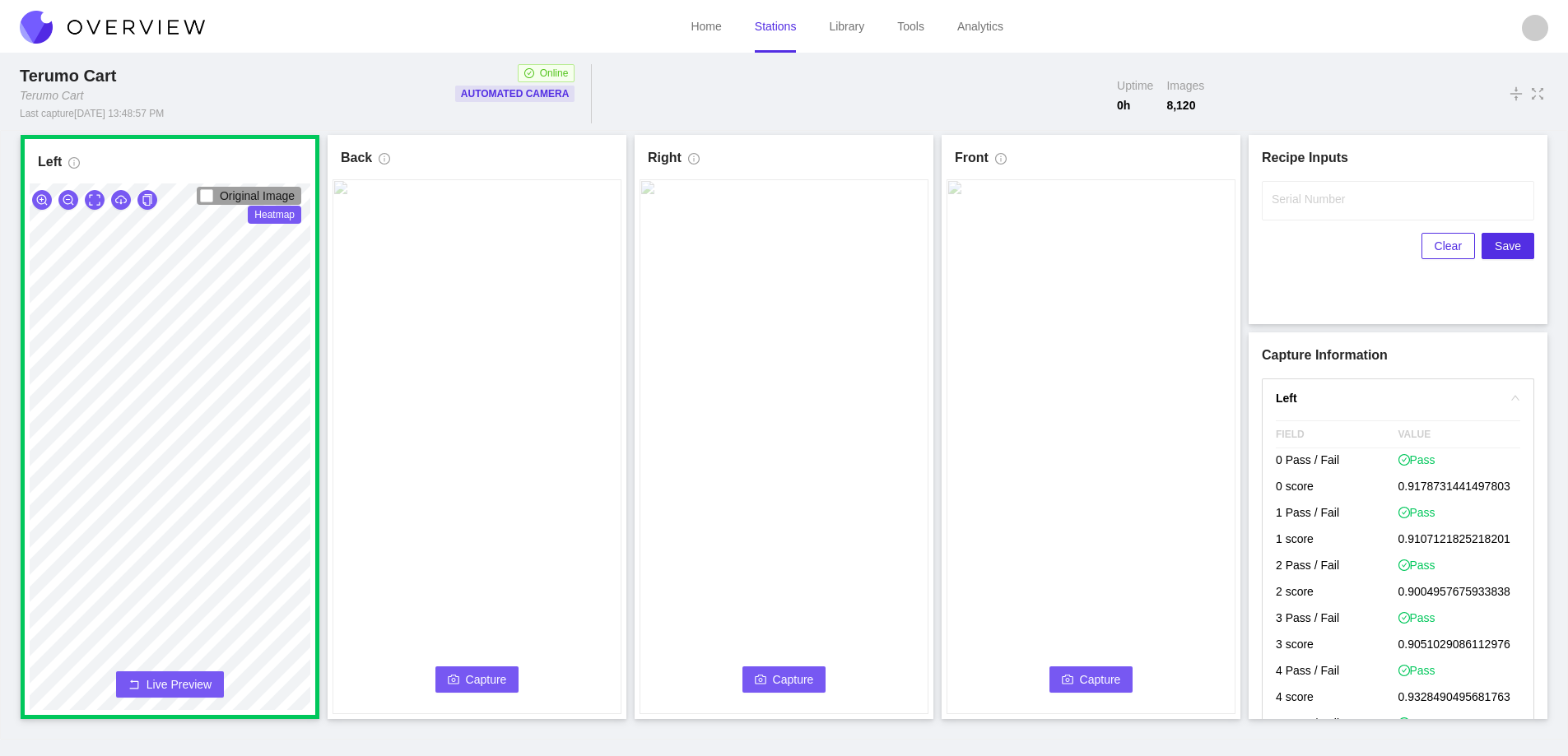
click at [498, 683] on span "Capture" at bounding box center [486, 680] width 41 height 18
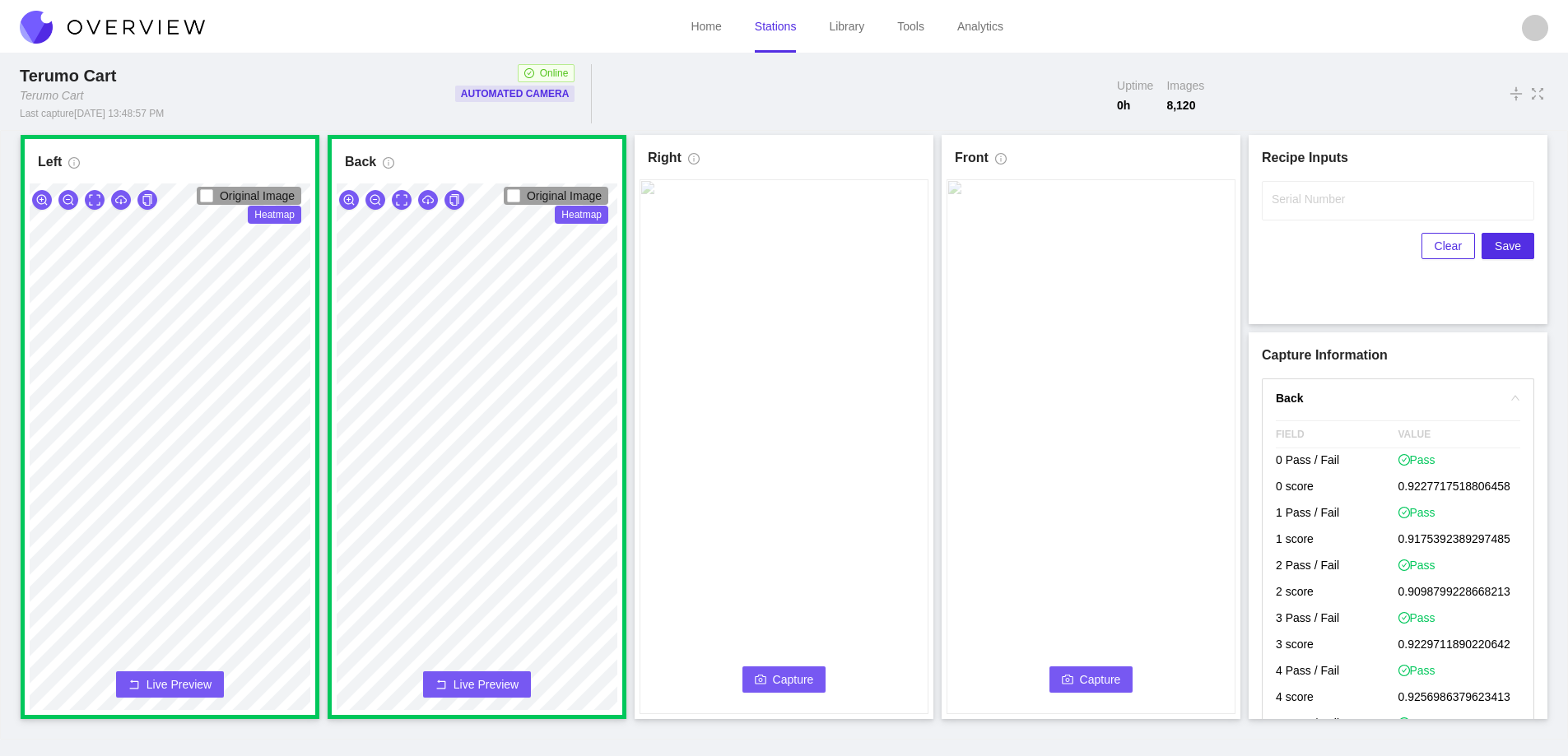
click at [775, 670] on span "Capture" at bounding box center [793, 680] width 41 height 18
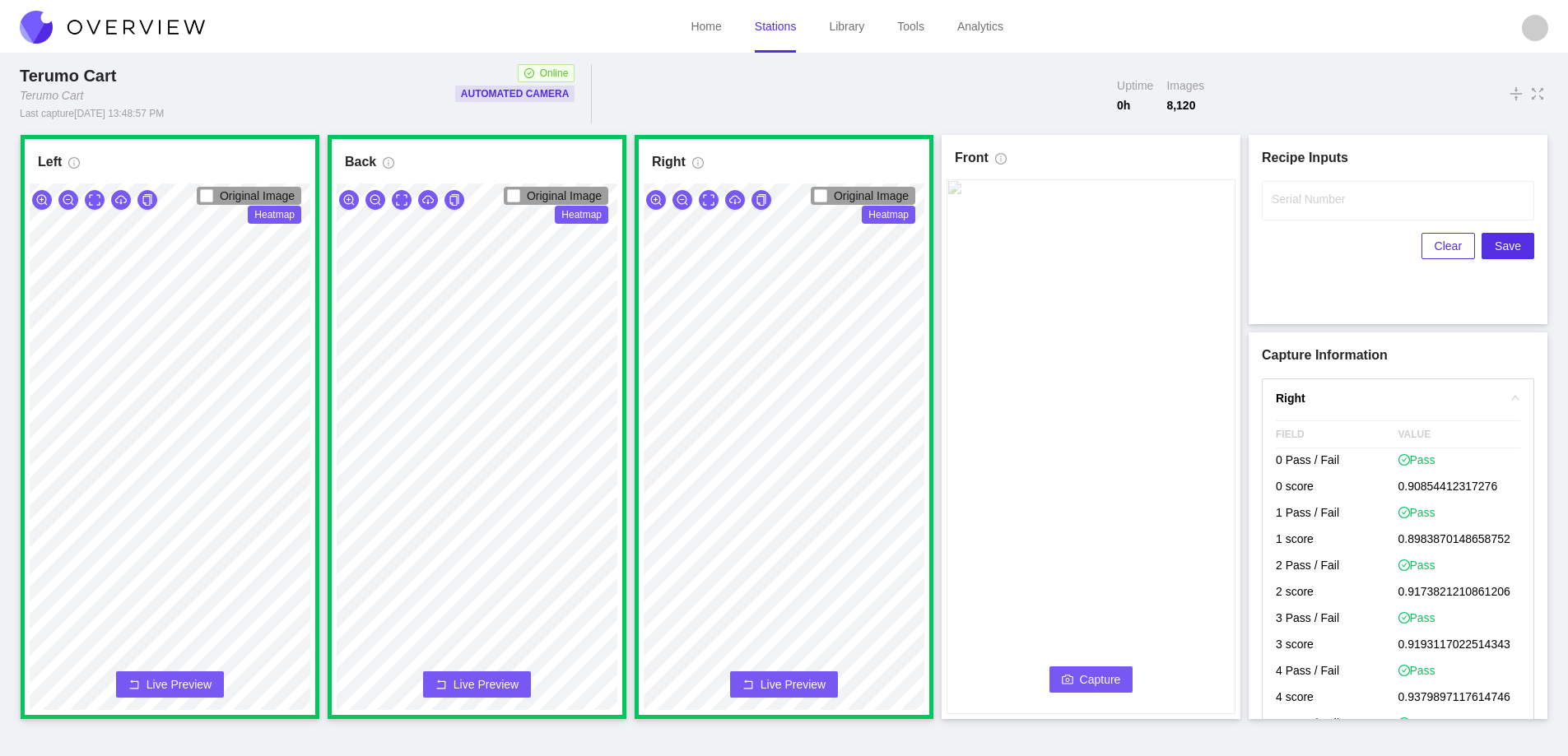
click at [1080, 677] on span "Capture" at bounding box center [1100, 680] width 41 height 18
click at [1299, 192] on label "Serial Number" at bounding box center [1308, 199] width 74 height 17
click at [1299, 192] on input "Serial Number" at bounding box center [1398, 201] width 273 height 40
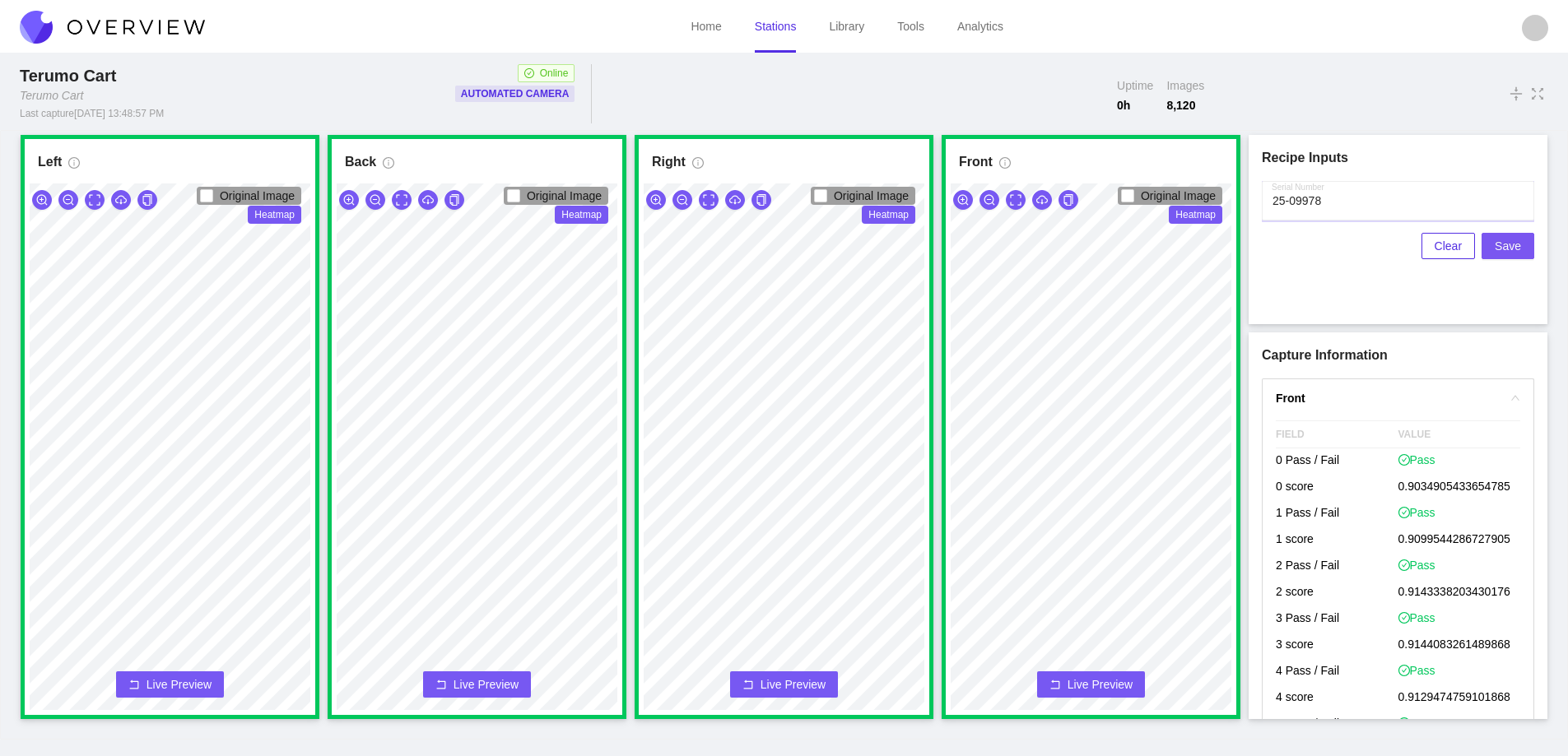
type input "25-09978"
click at [1508, 247] on span "Save" at bounding box center [1508, 246] width 27 height 18
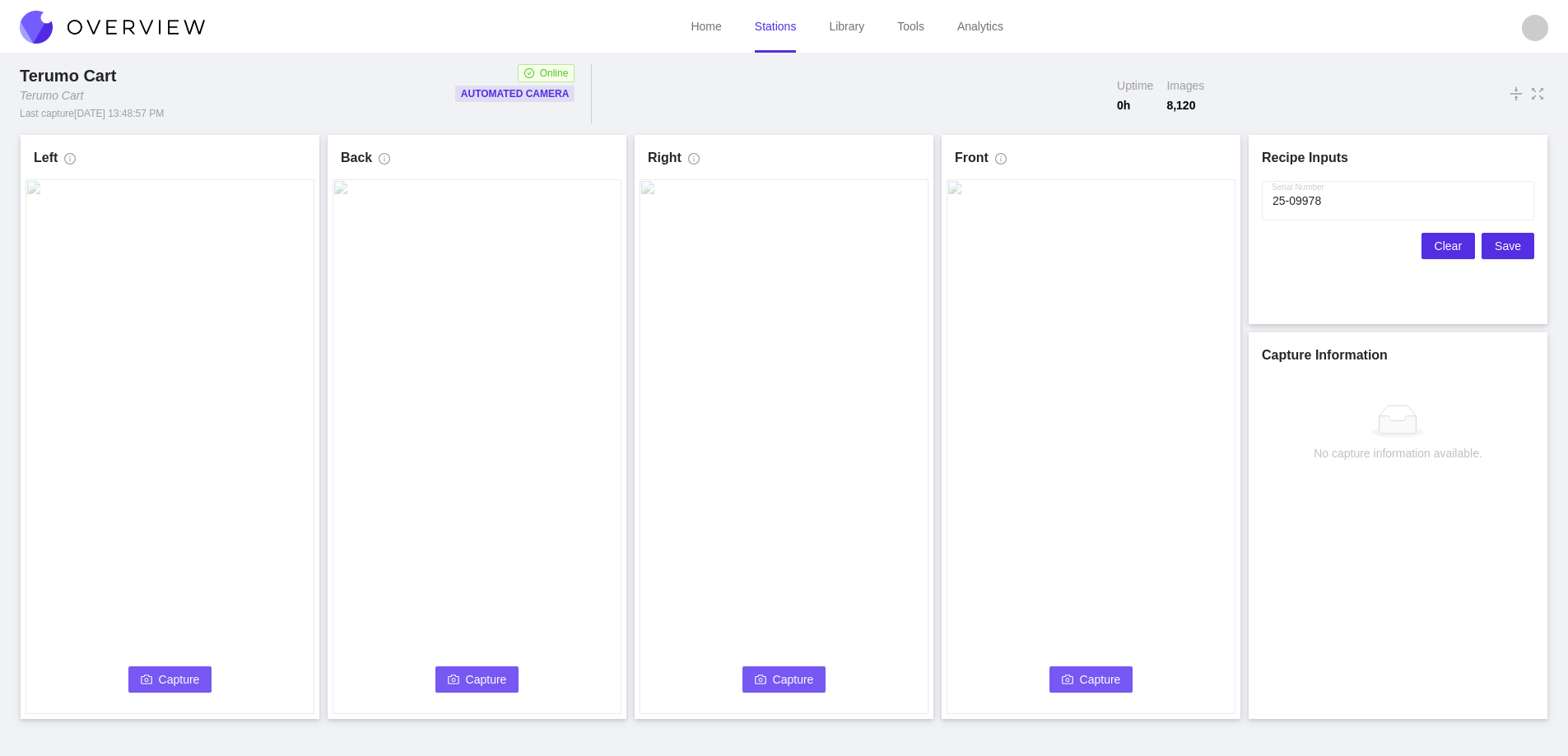
click at [1437, 246] on button "Clear" at bounding box center [1448, 246] width 53 height 27
